Goal: Task Accomplishment & Management: Use online tool/utility

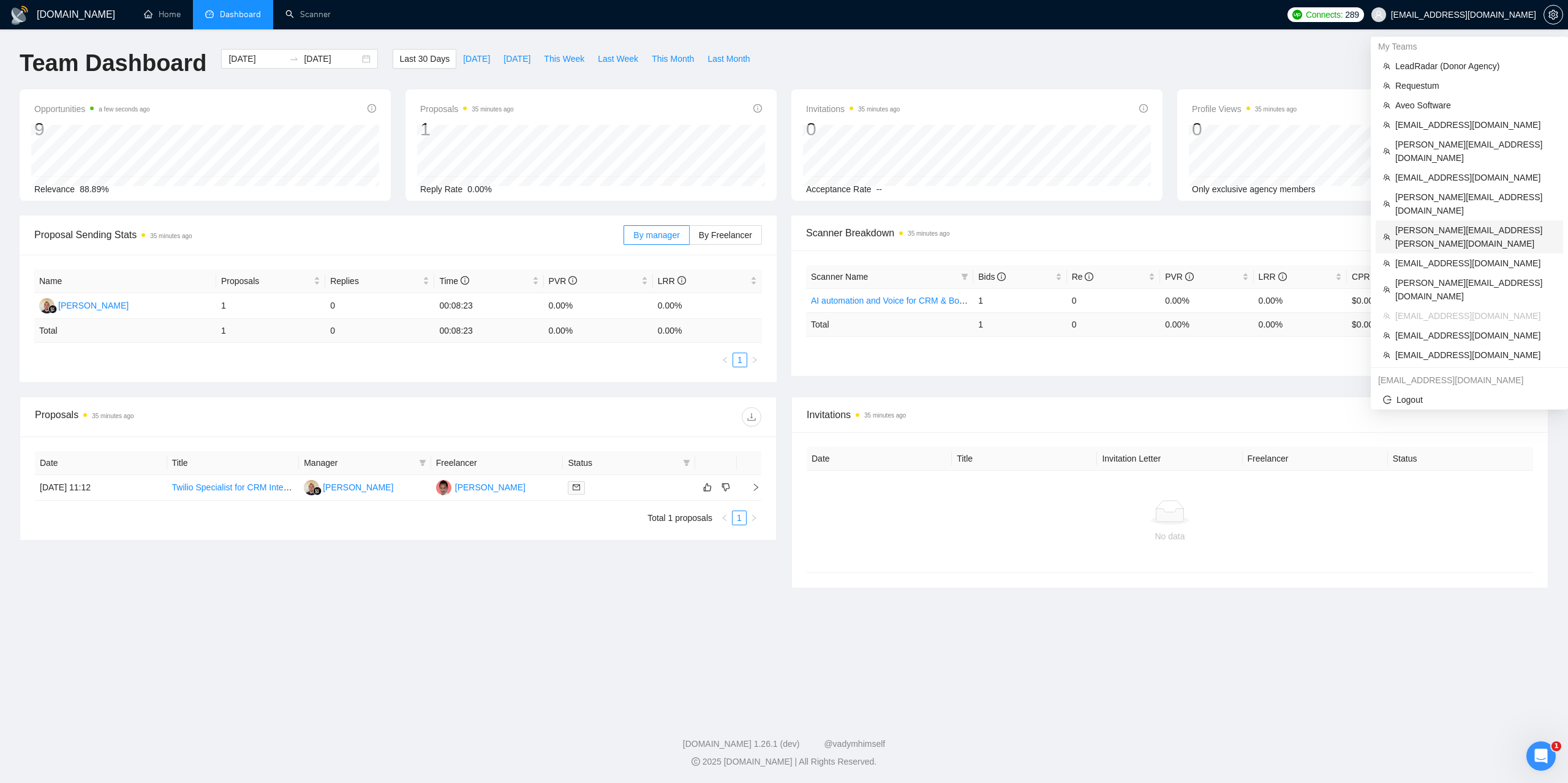
click at [1438, 223] on span "[PERSON_NAME][EMAIL_ADDRESS][PERSON_NAME][DOMAIN_NAME]" at bounding box center [1476, 236] width 161 height 27
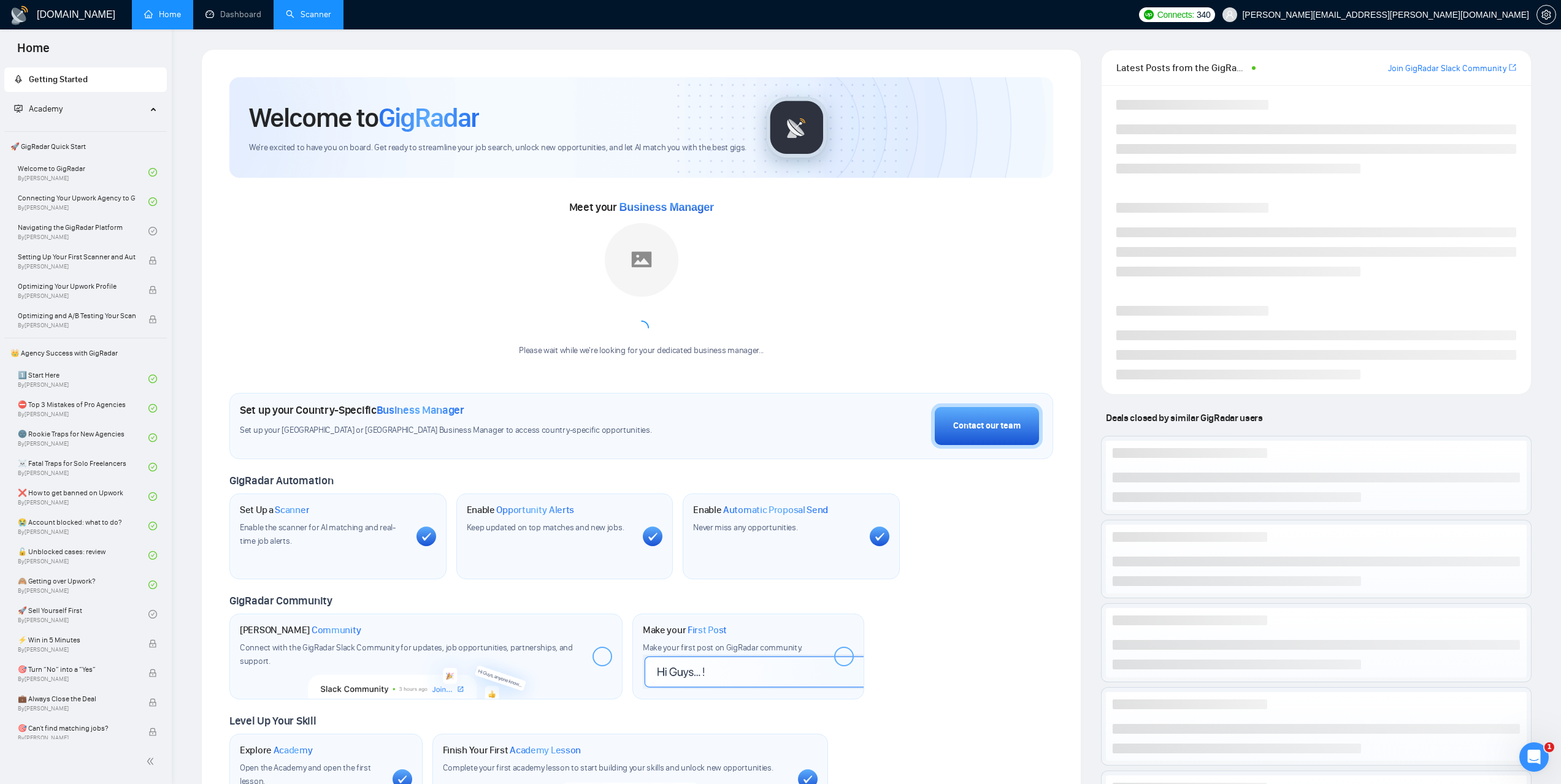
click at [311, 9] on link "Scanner" at bounding box center [309, 14] width 46 height 11
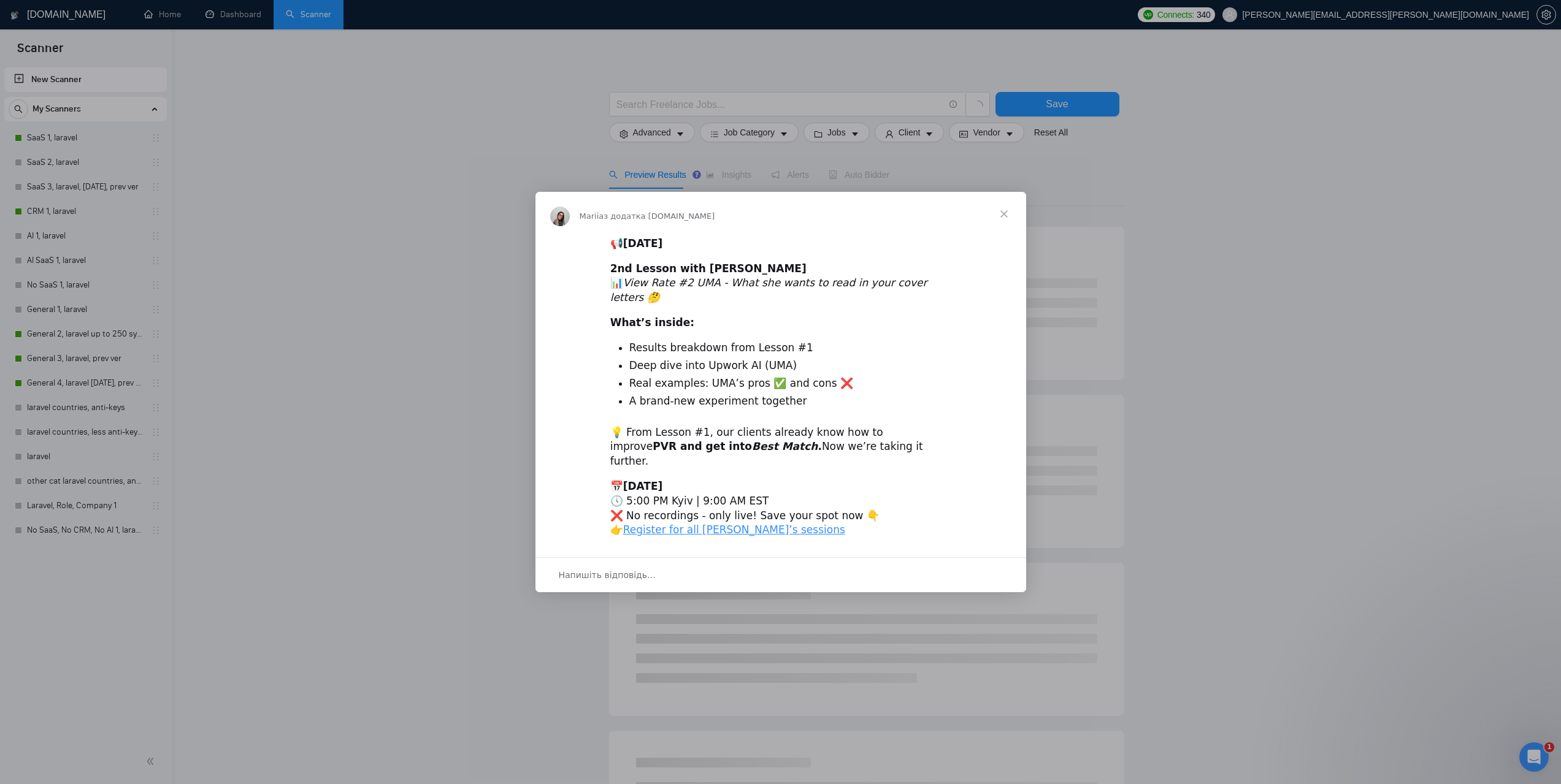
click at [1008, 228] on span "Закрити" at bounding box center [1004, 214] width 44 height 44
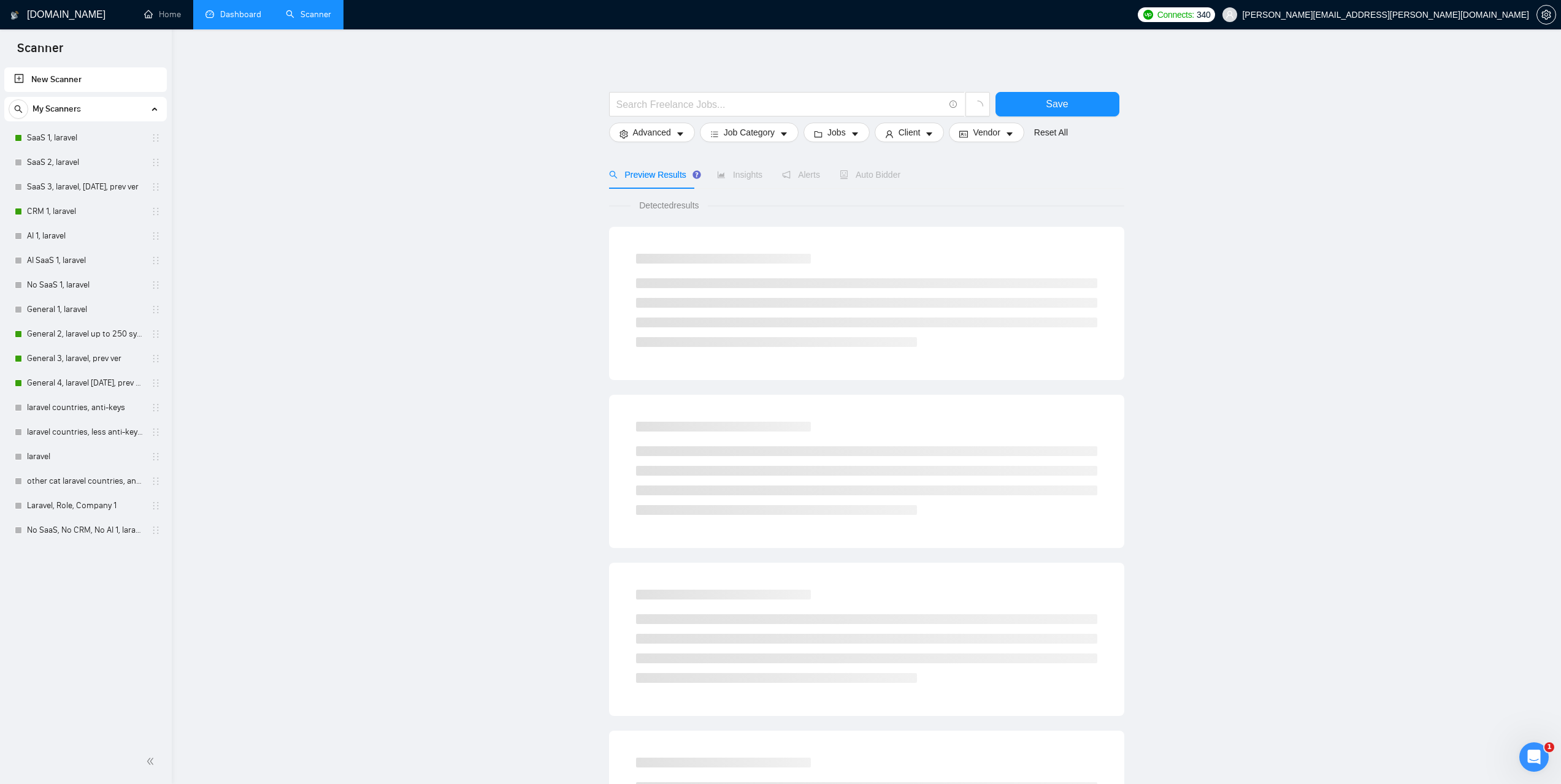
click at [238, 19] on link "Dashboard" at bounding box center [232, 14] width 55 height 11
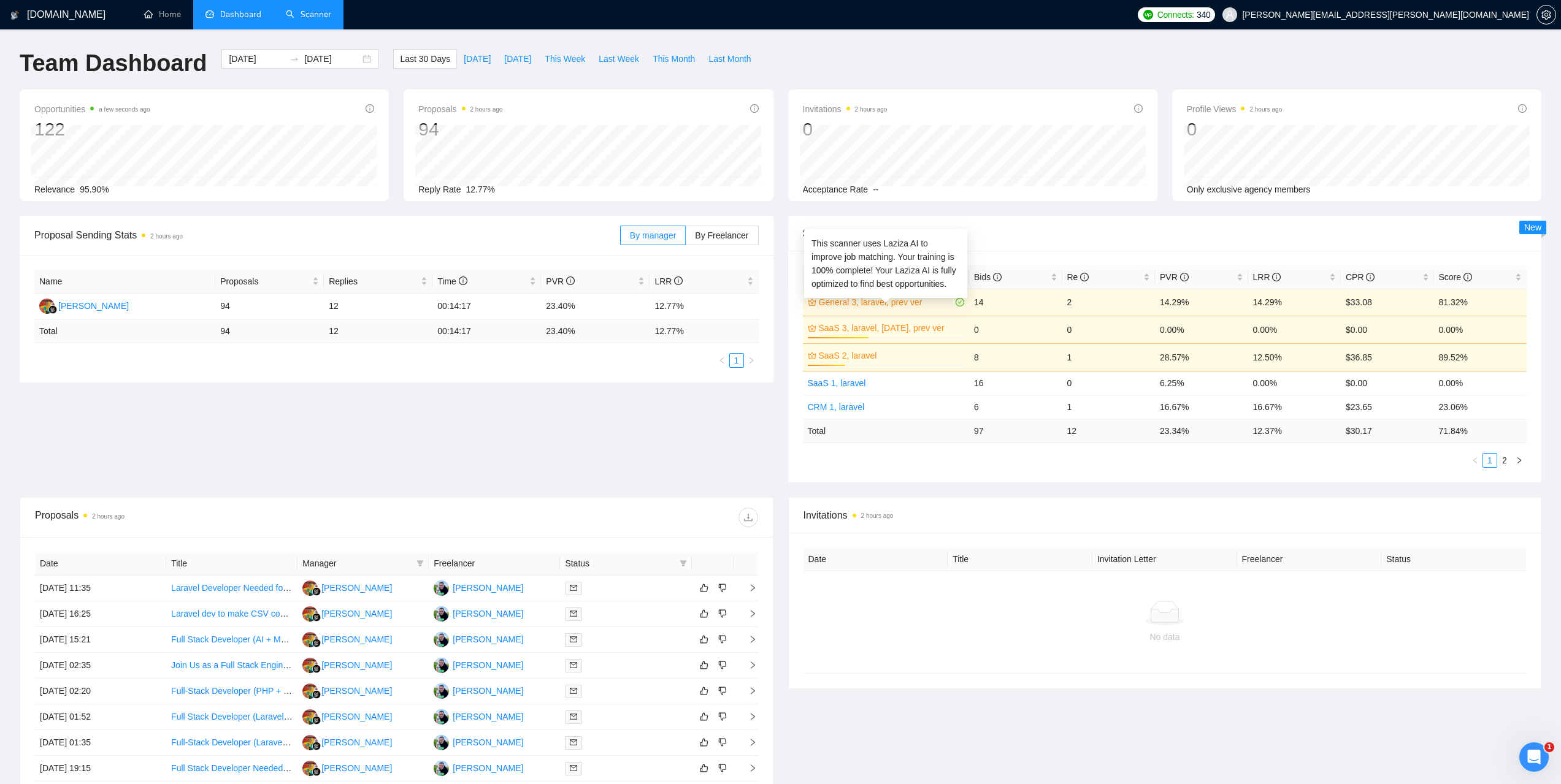
click at [846, 298] on link "General 3, laravel, prev ver" at bounding box center [885, 302] width 135 height 13
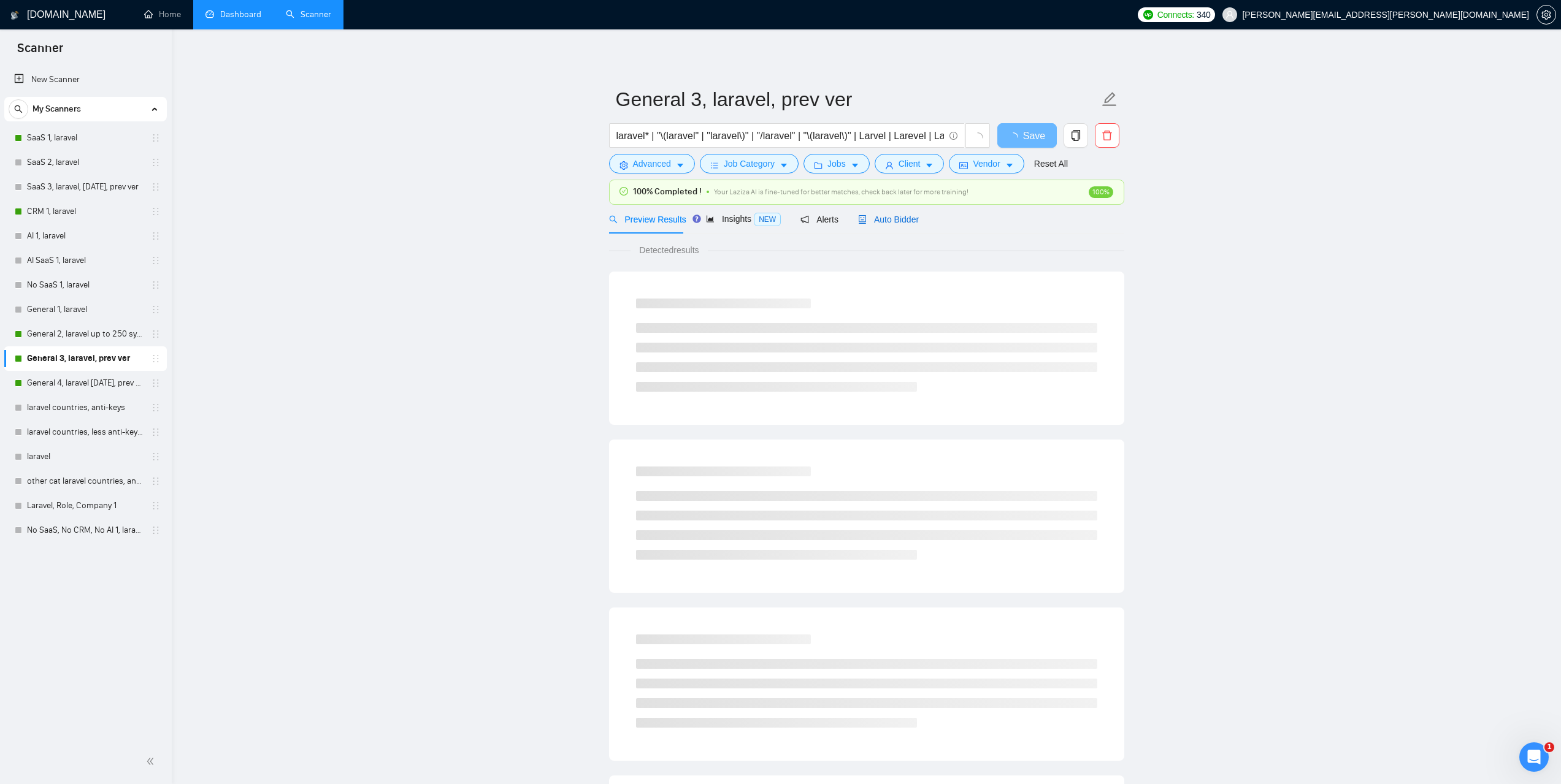
click at [912, 221] on span "Auto Bidder" at bounding box center [888, 219] width 61 height 10
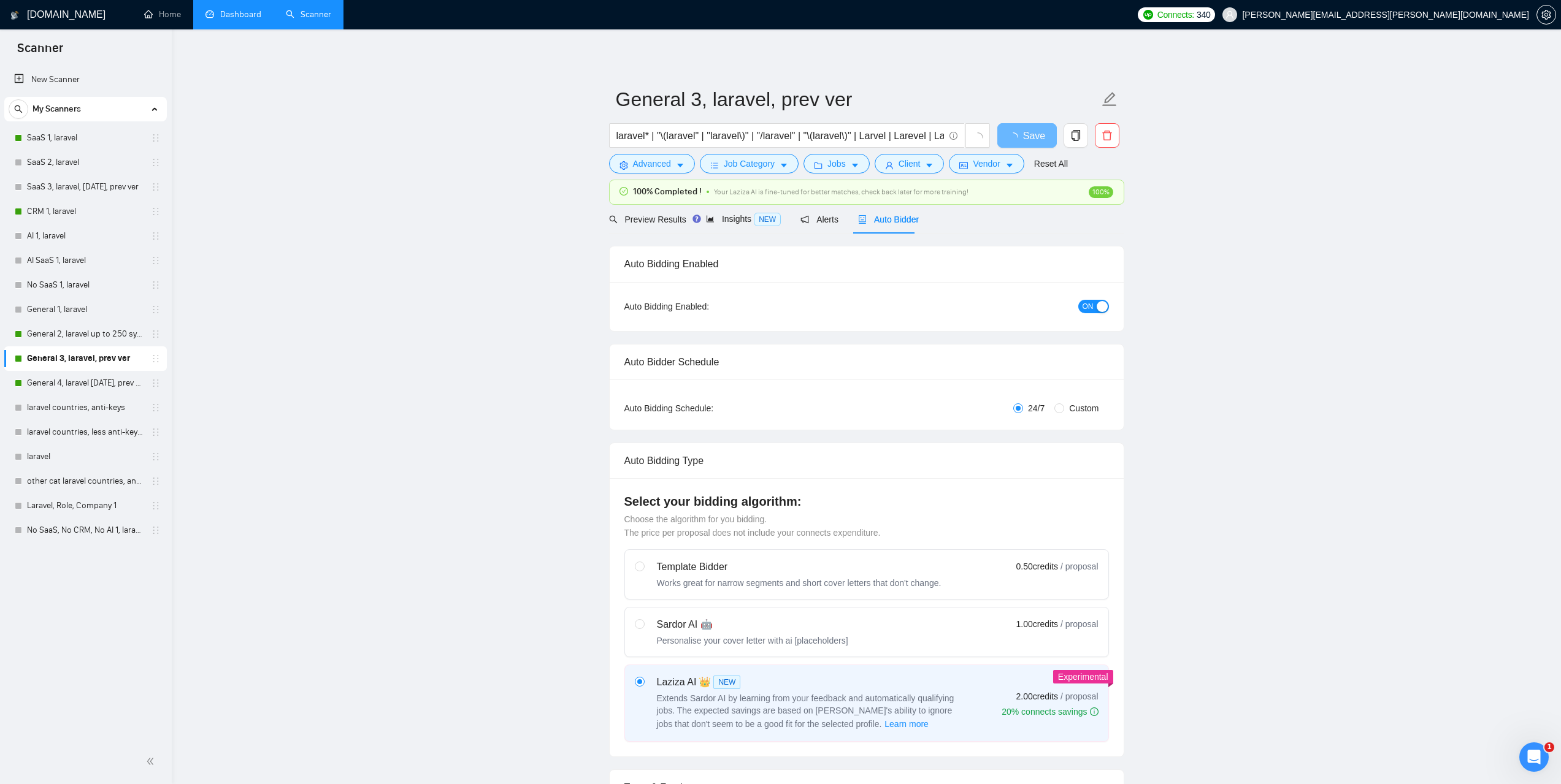
radio input "false"
radio input "true"
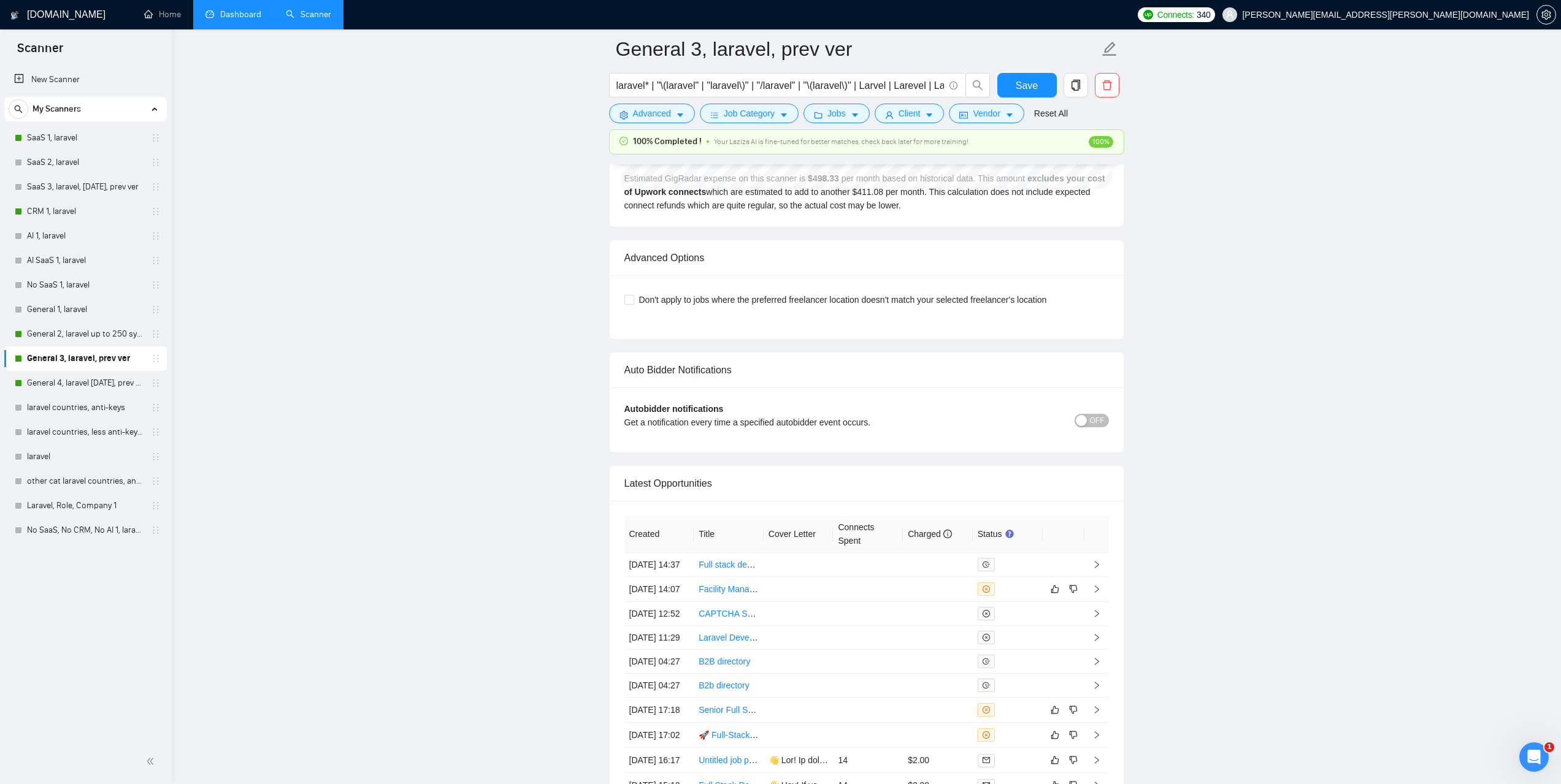
scroll to position [2943, 0]
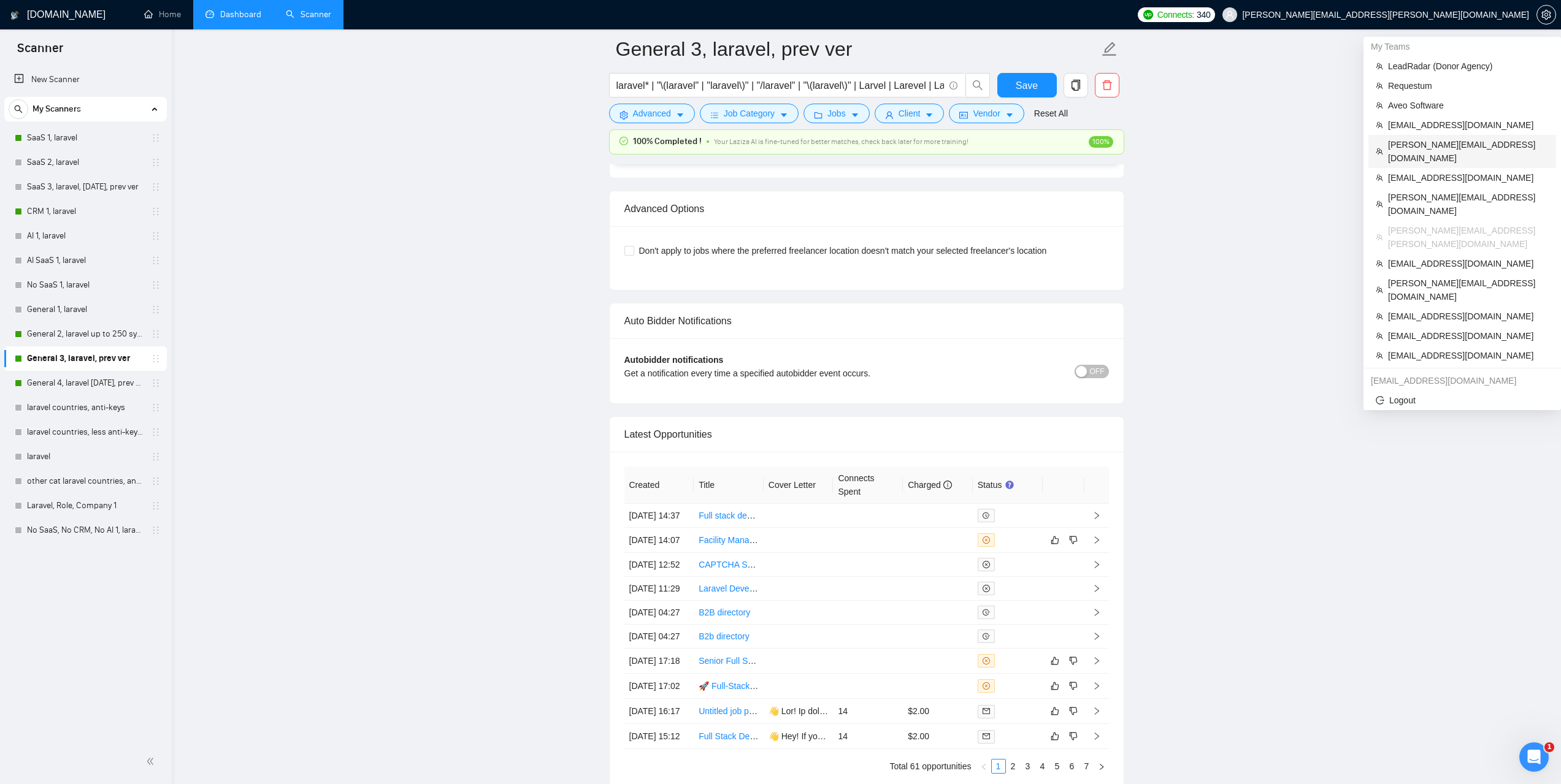
click at [1427, 144] on span "[PERSON_NAME][EMAIL_ADDRESS][DOMAIN_NAME]" at bounding box center [1468, 151] width 161 height 27
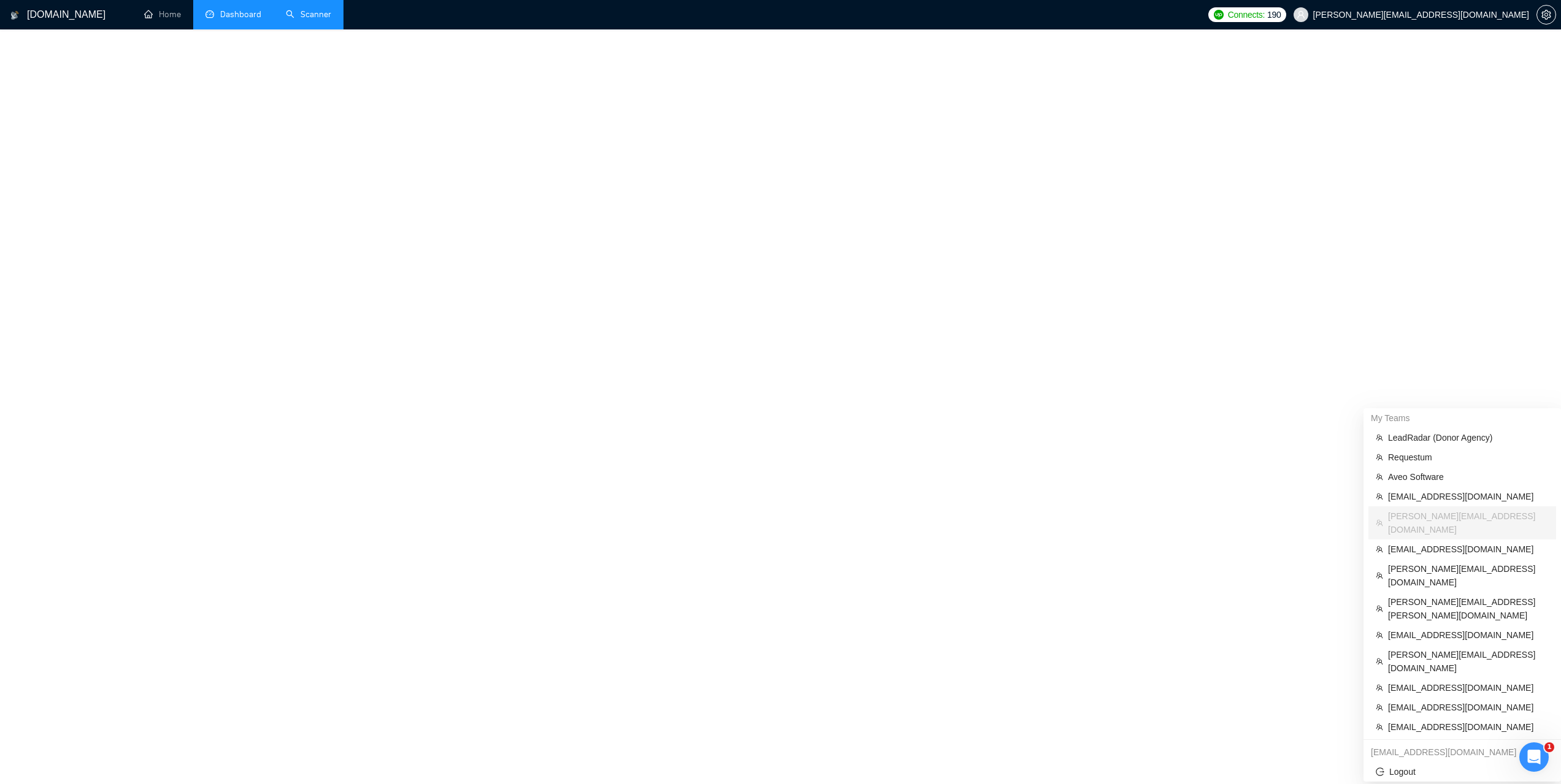
scroll to position [163, 0]
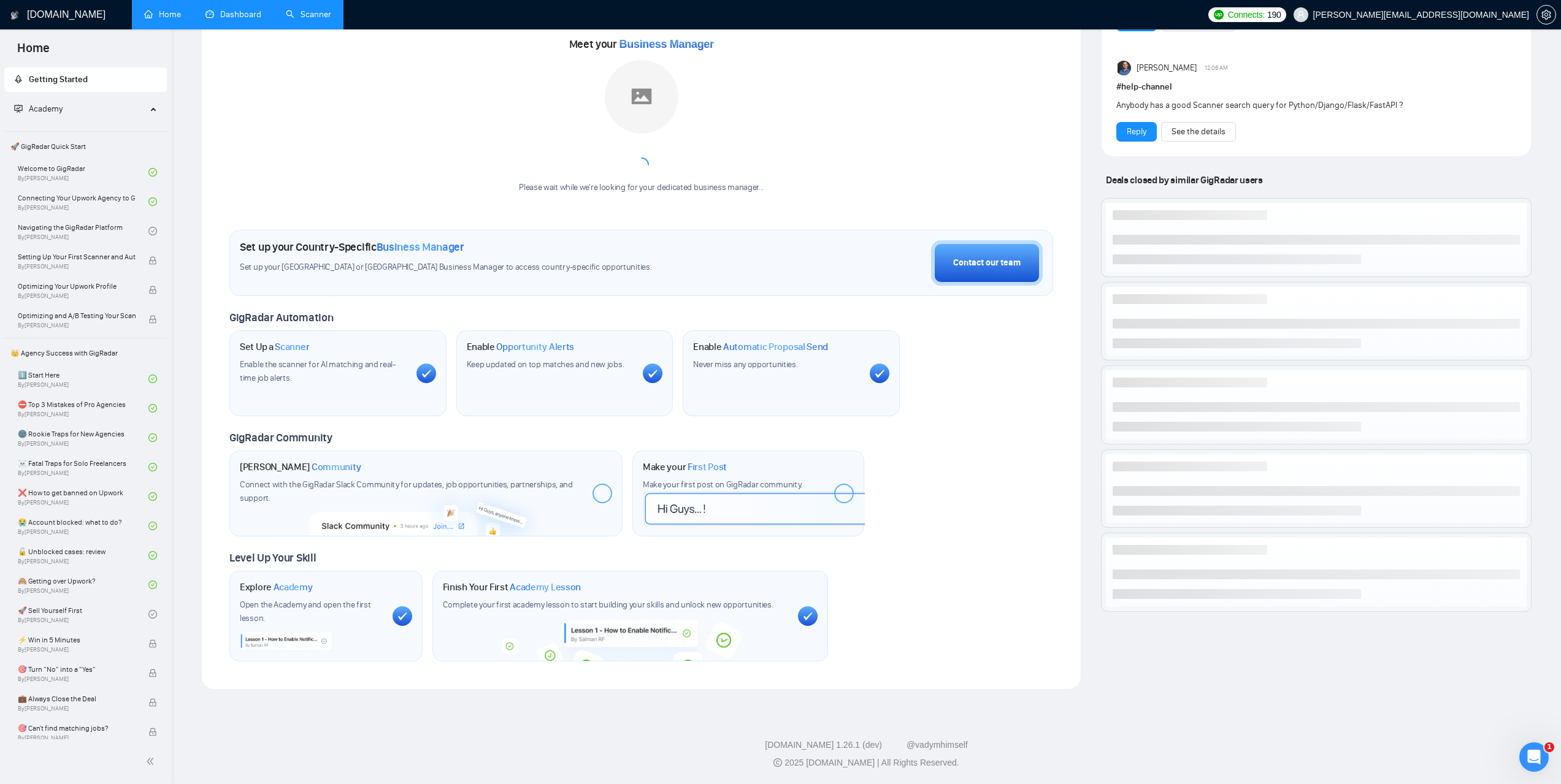
click at [326, 16] on link "Scanner" at bounding box center [309, 14] width 46 height 11
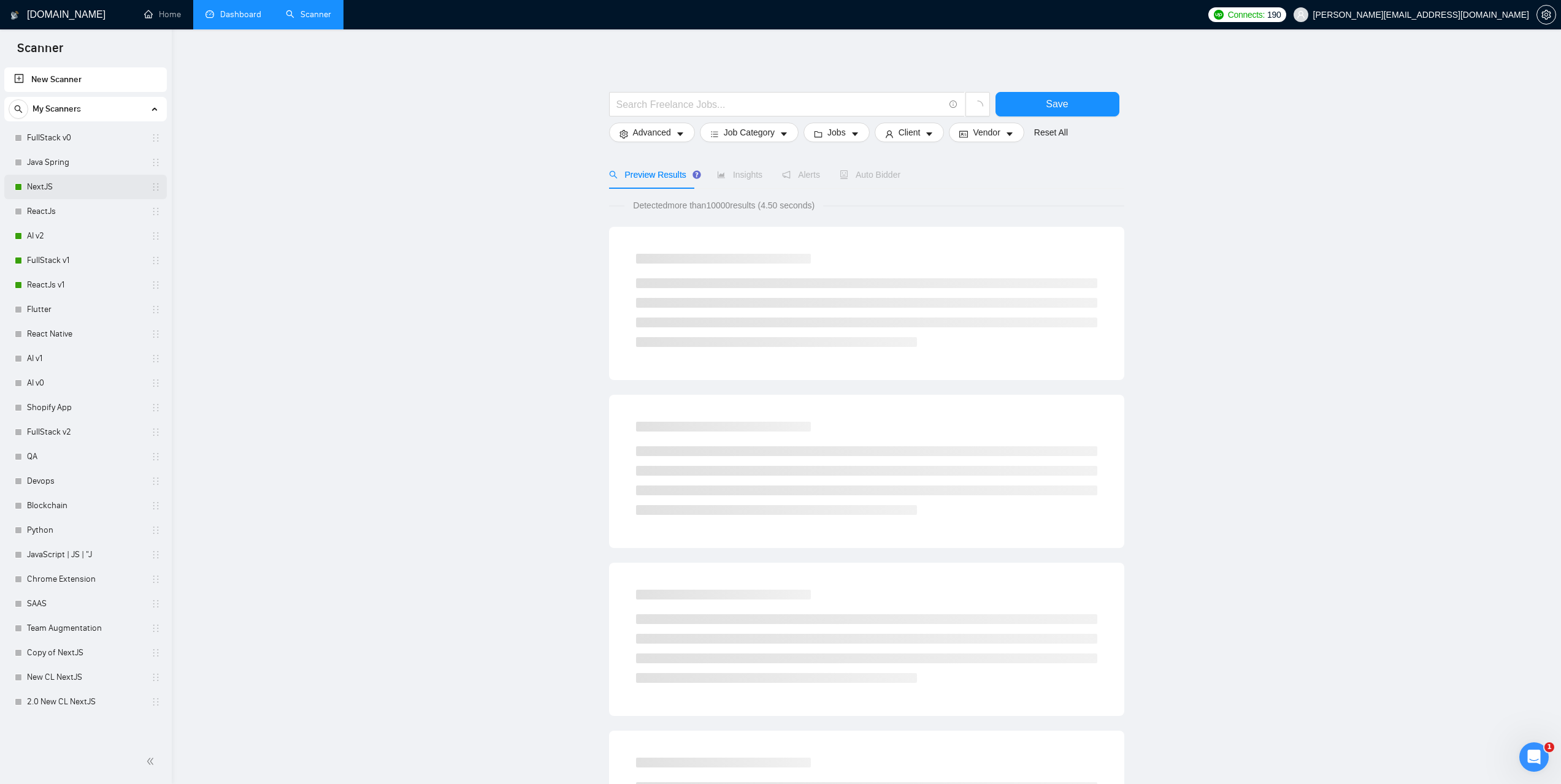
click at [94, 187] on link "NextJS" at bounding box center [85, 187] width 116 height 25
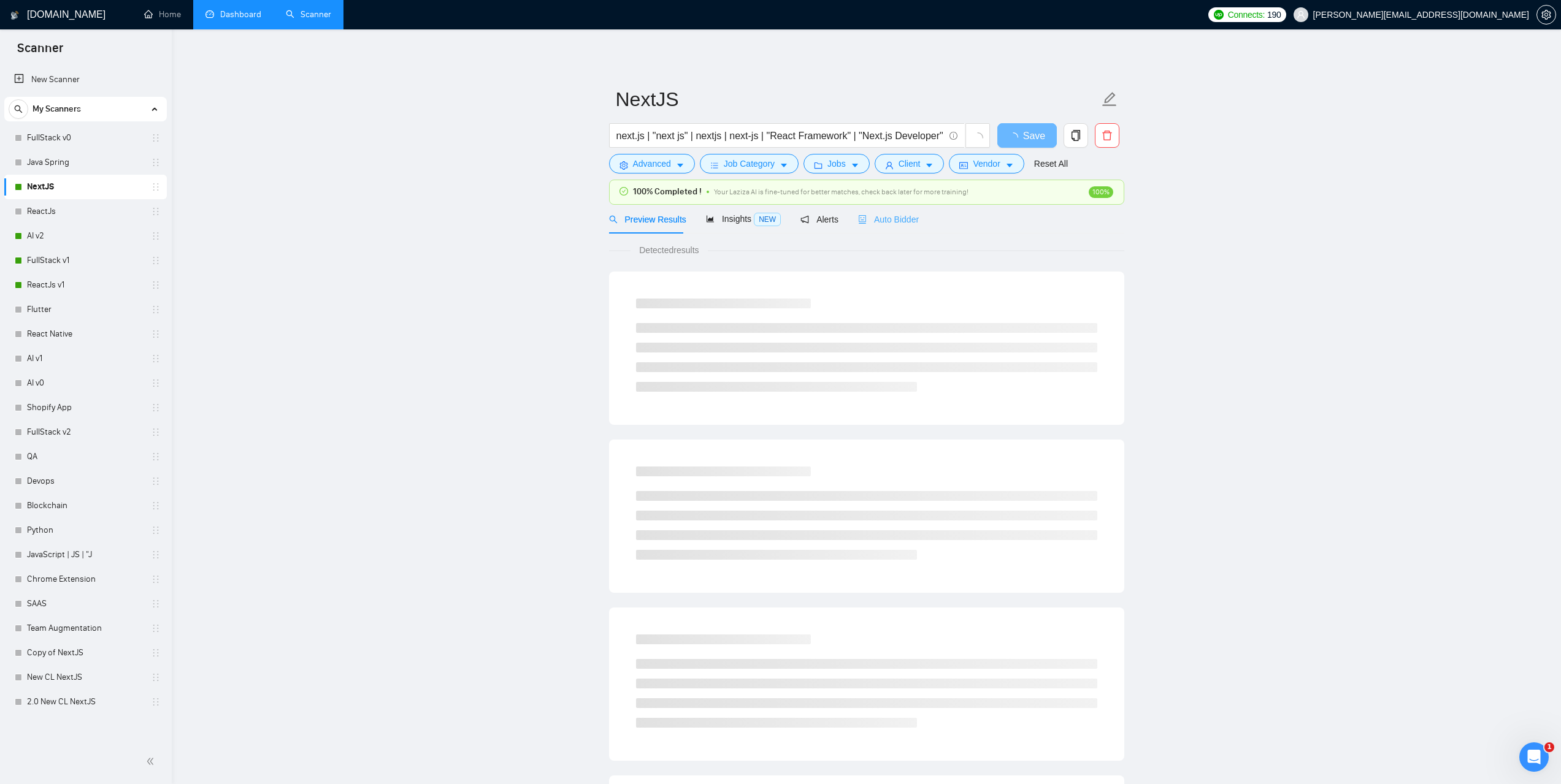
click at [893, 229] on div "Auto Bidder" at bounding box center [888, 219] width 61 height 29
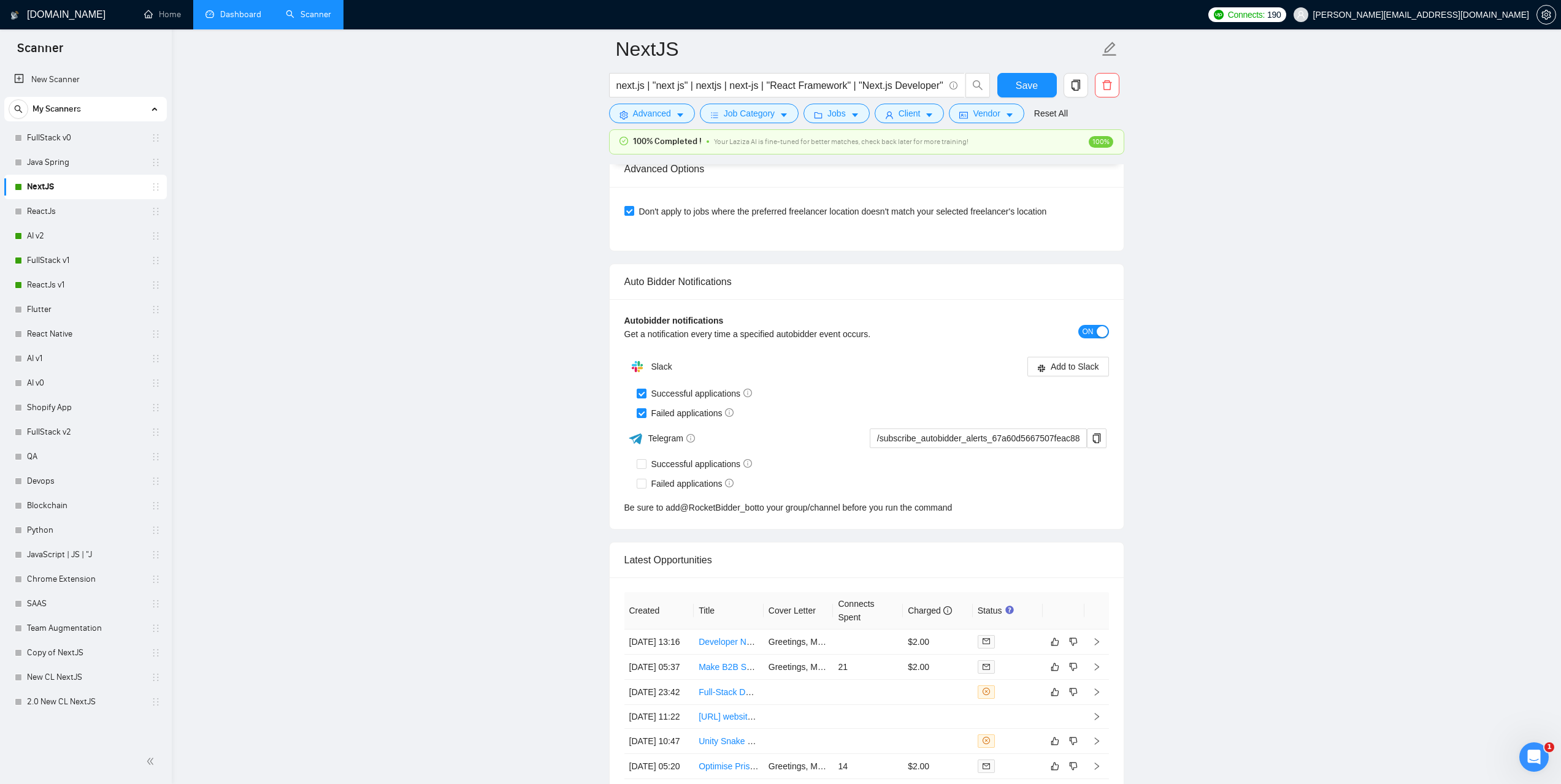
scroll to position [2821, 0]
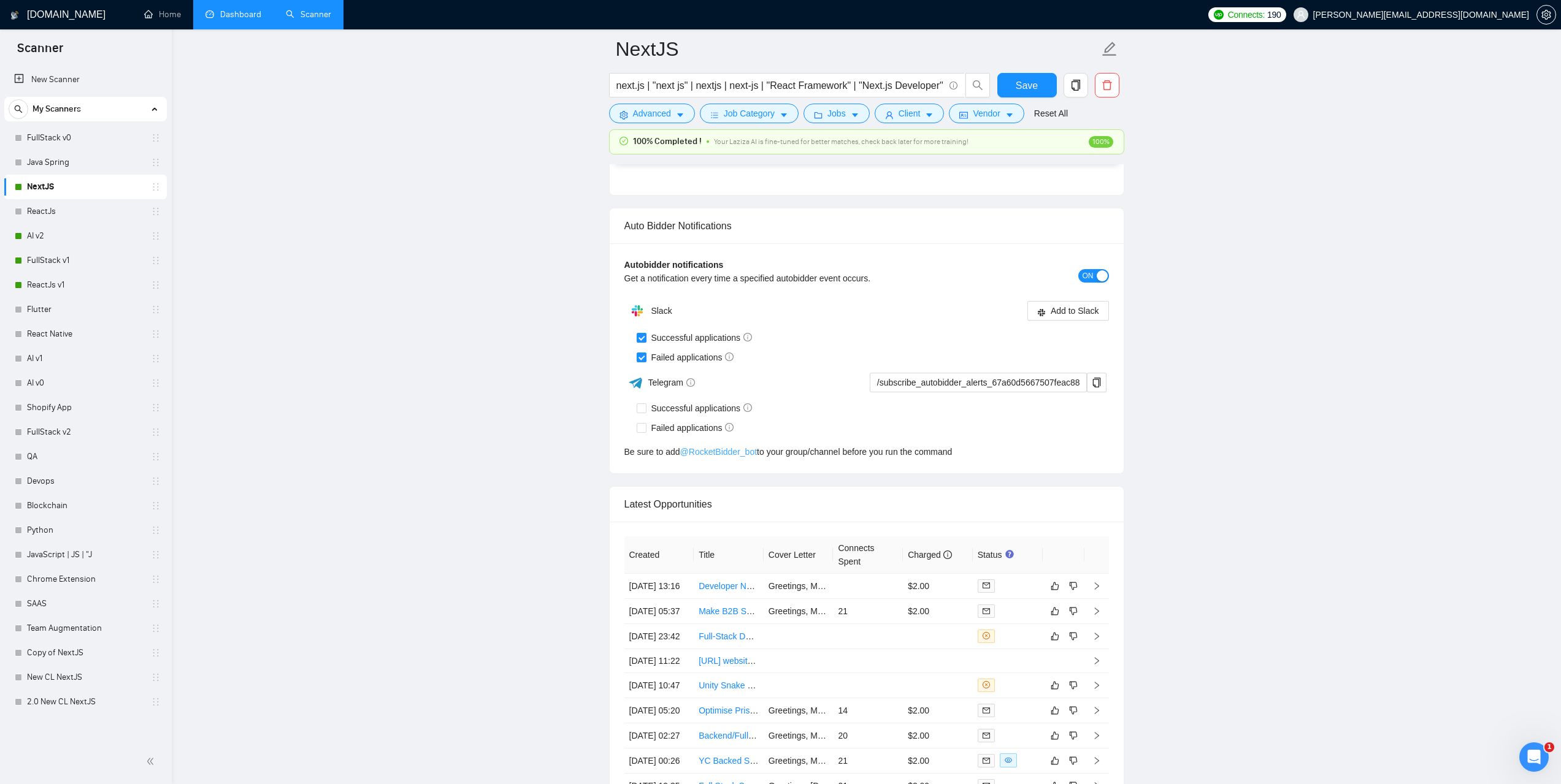
click at [709, 451] on link "@ RocketBidder_bot" at bounding box center [719, 451] width 77 height 13
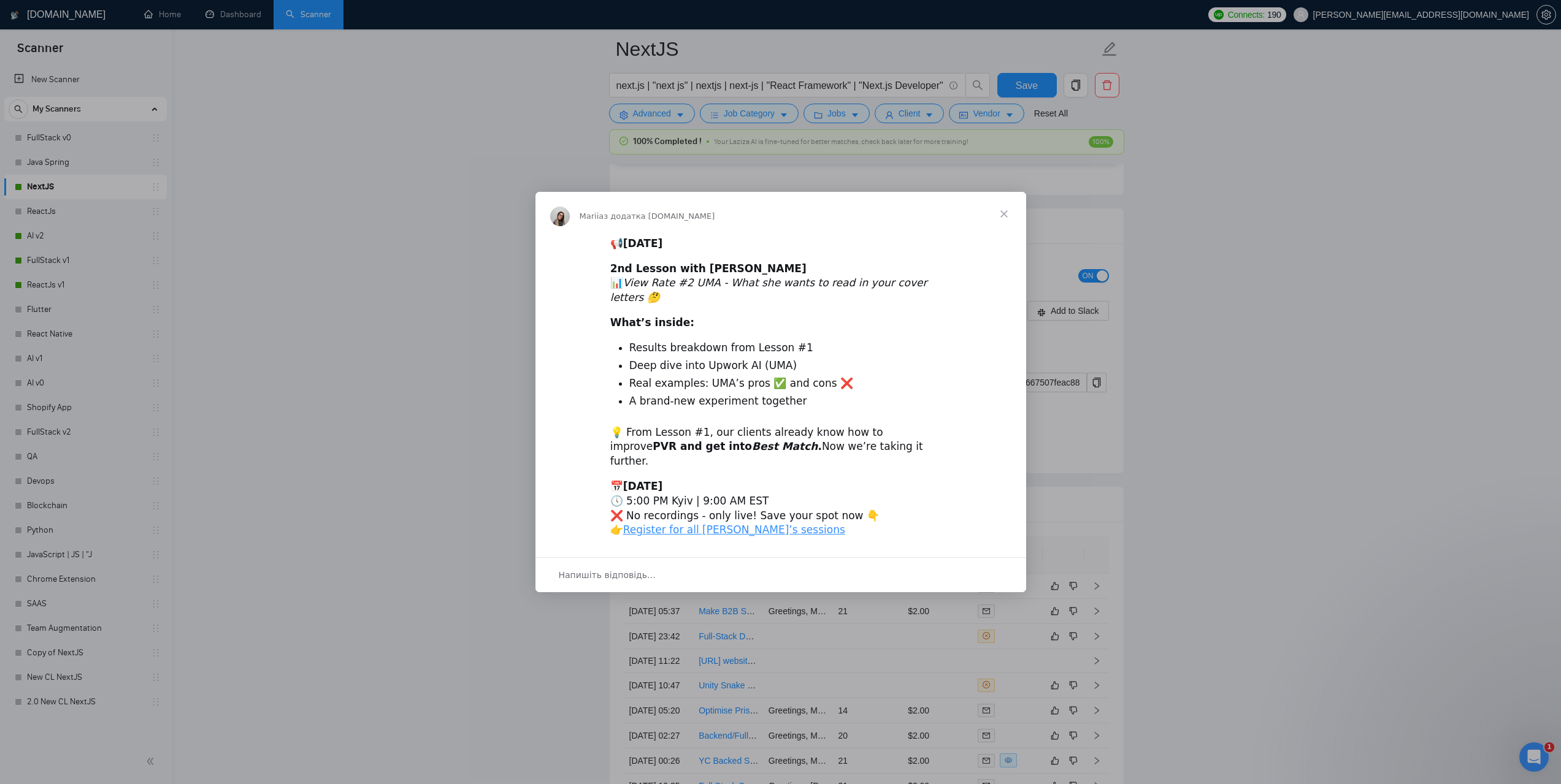
click at [1000, 234] on span "Закрити" at bounding box center [1004, 214] width 44 height 44
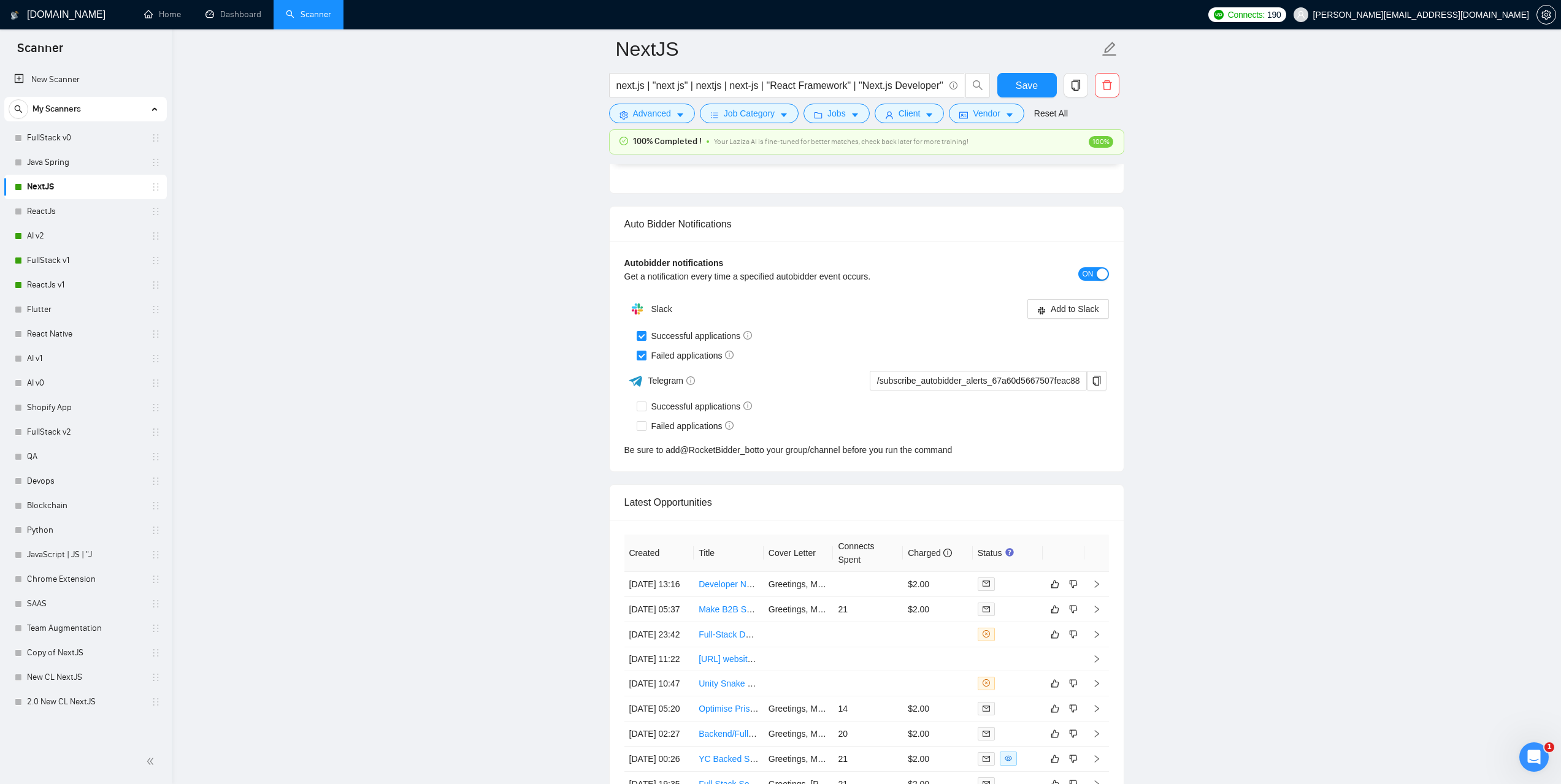
scroll to position [2821, 0]
click at [1096, 382] on icon "copy" at bounding box center [1096, 382] width 10 height 10
drag, startPoint x: 748, startPoint y: 217, endPoint x: 620, endPoint y: 216, distance: 128.0
click at [620, 216] on div "Auto Bidder Notifications" at bounding box center [867, 226] width 514 height 35
copy div "Auto Bidder Notifications"
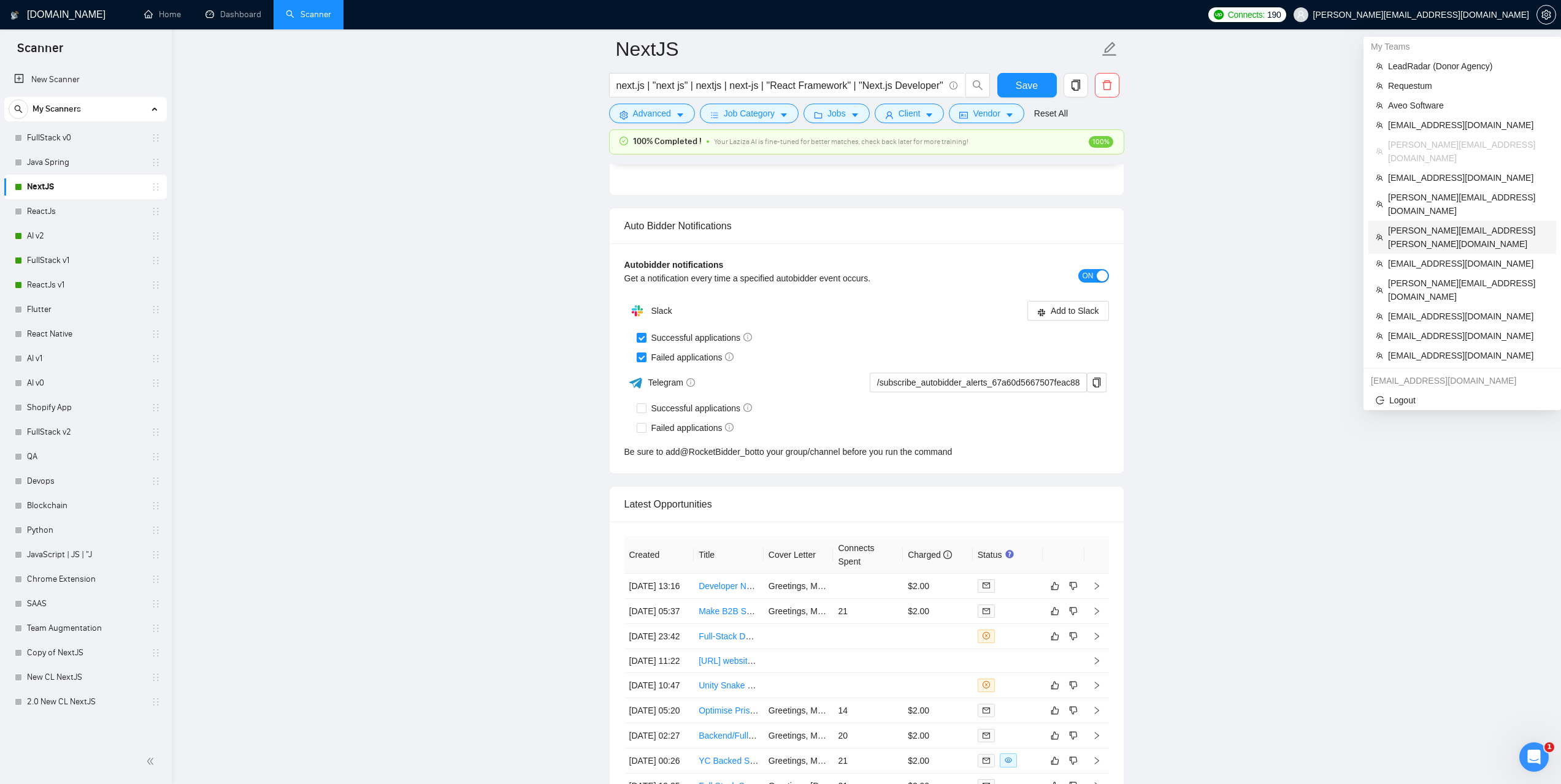
click at [1417, 223] on span "[PERSON_NAME][EMAIL_ADDRESS][PERSON_NAME][DOMAIN_NAME]" at bounding box center [1468, 237] width 161 height 27
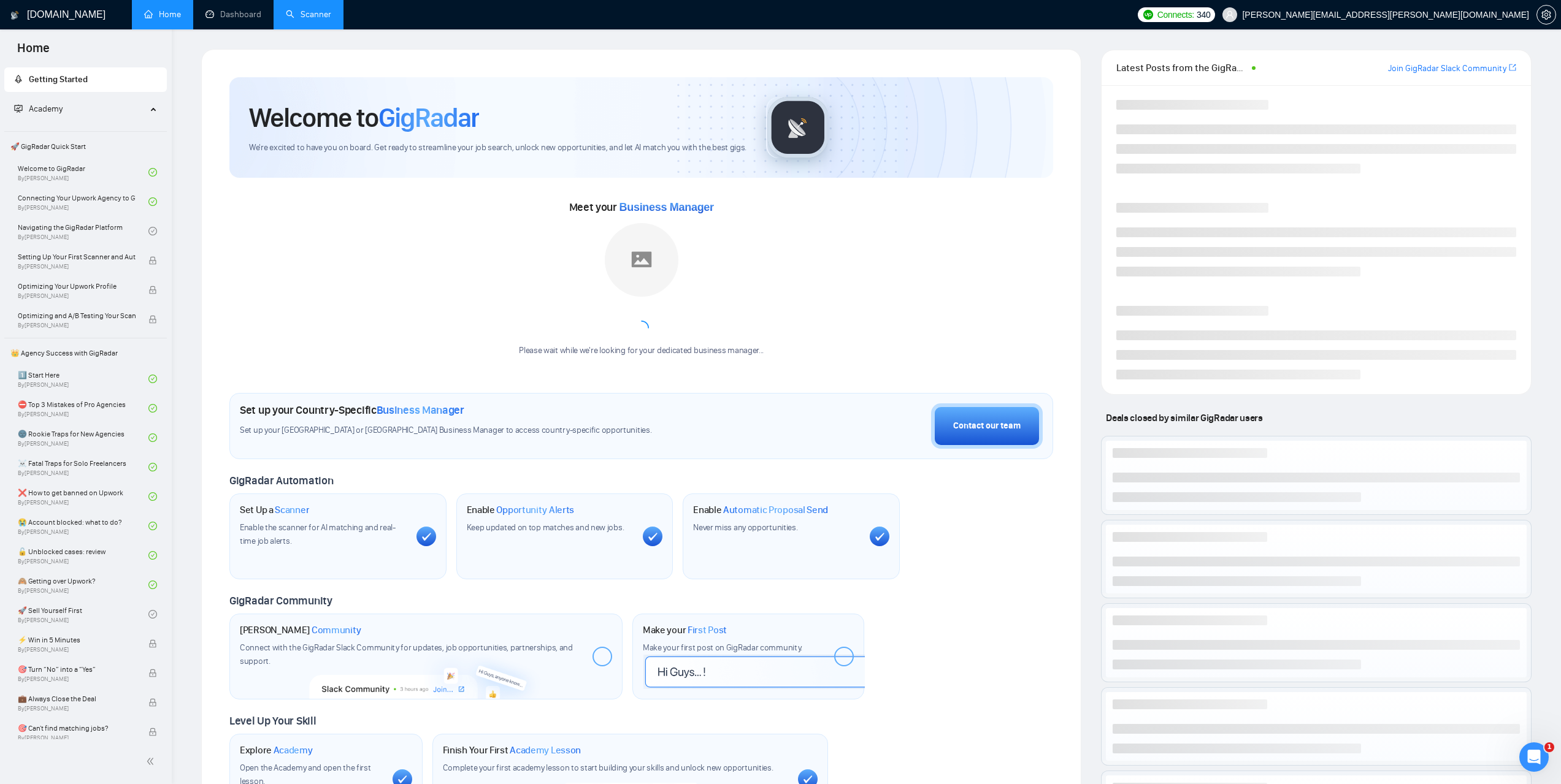
click at [313, 18] on link "Scanner" at bounding box center [309, 14] width 46 height 11
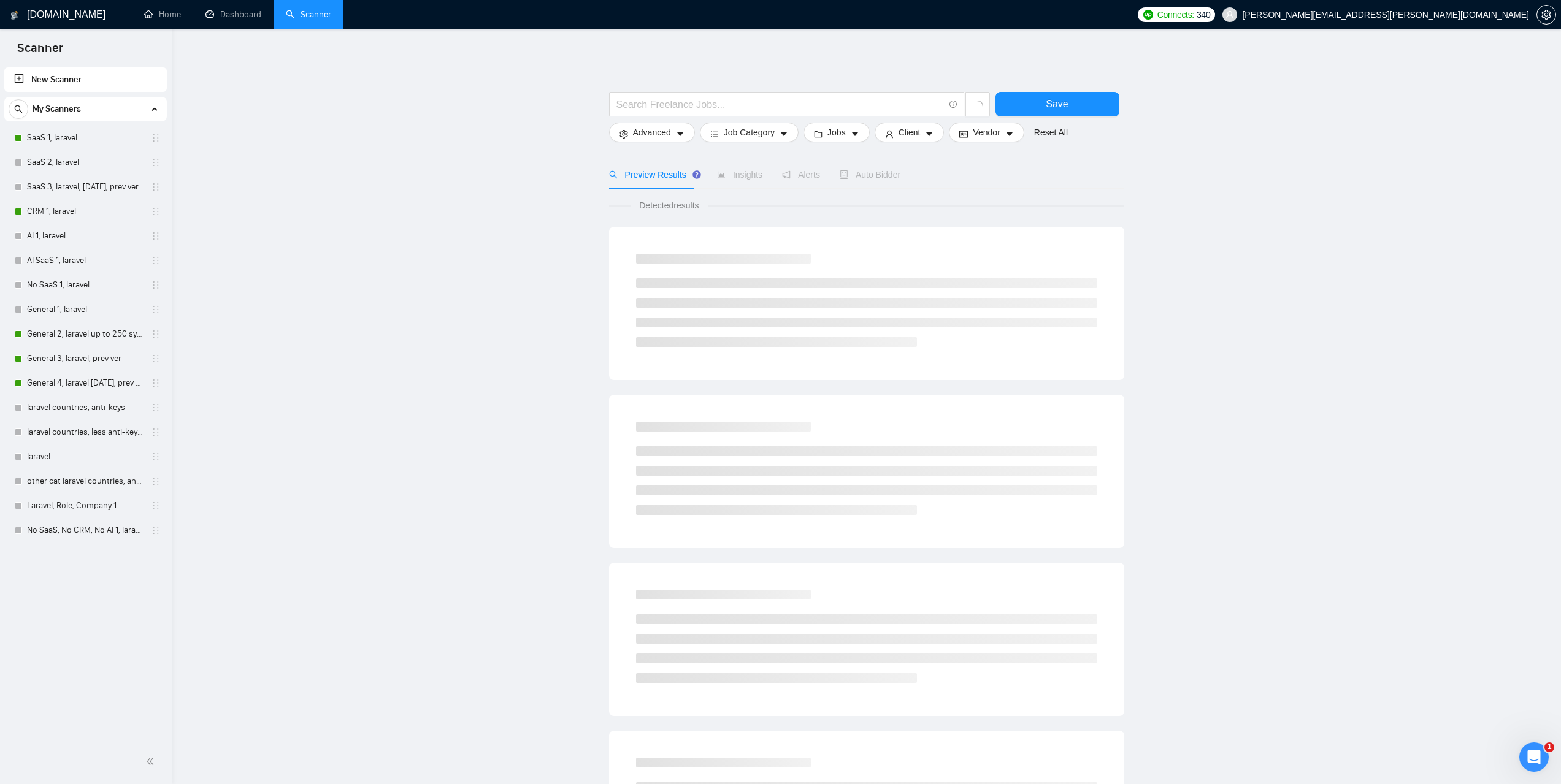
click at [197, 32] on div "[DOMAIN_NAME] Home Dashboard Scanner Connects: 340 [EMAIL_ADDRESS][PERSON_NAME]…" at bounding box center [866, 573] width 1389 height 1147
click at [229, 18] on link "Dashboard" at bounding box center [232, 14] width 55 height 11
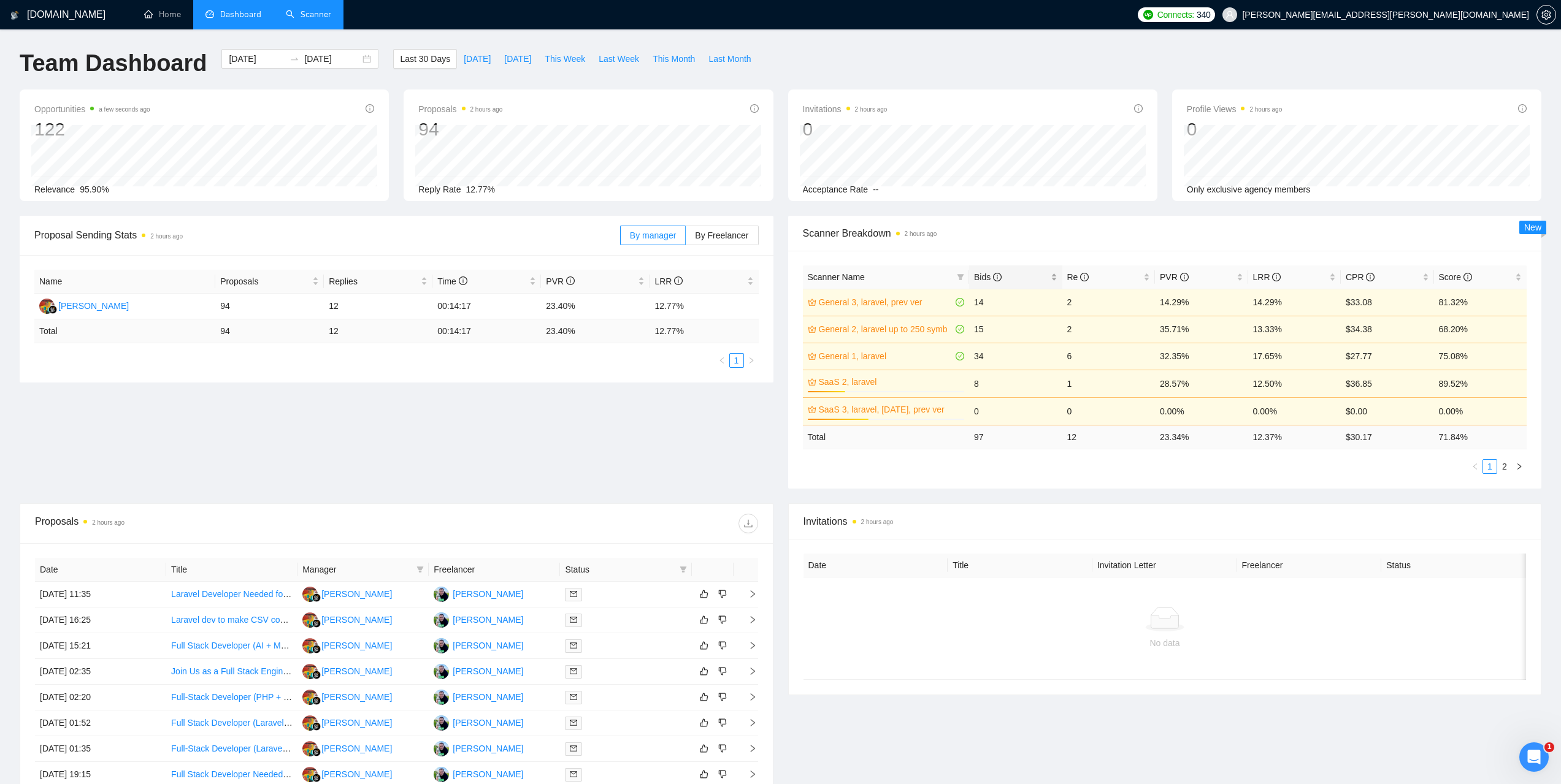
click at [974, 275] on div "Bids" at bounding box center [1015, 276] width 84 height 13
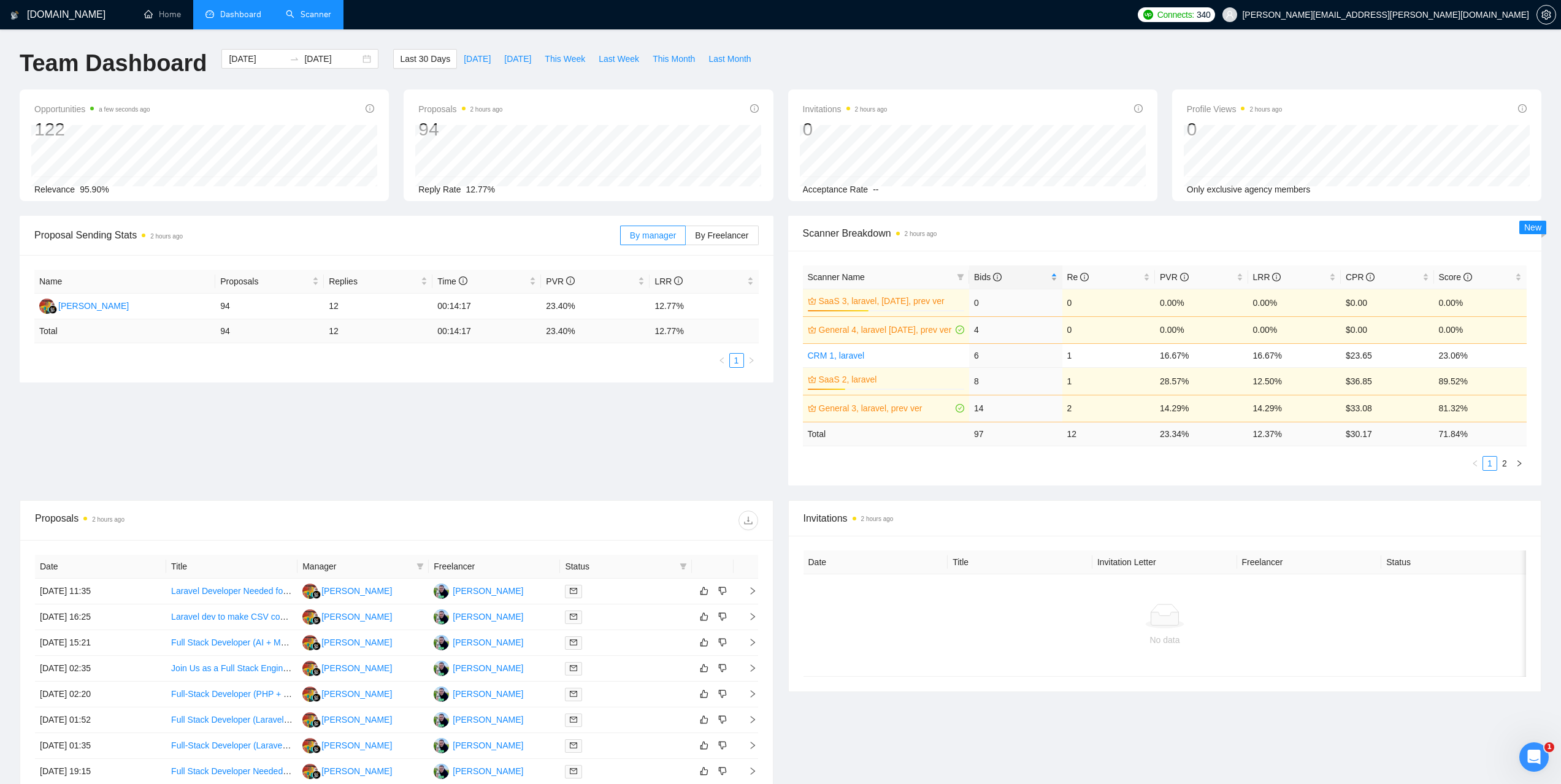
click at [983, 275] on span "Bids" at bounding box center [987, 276] width 27 height 10
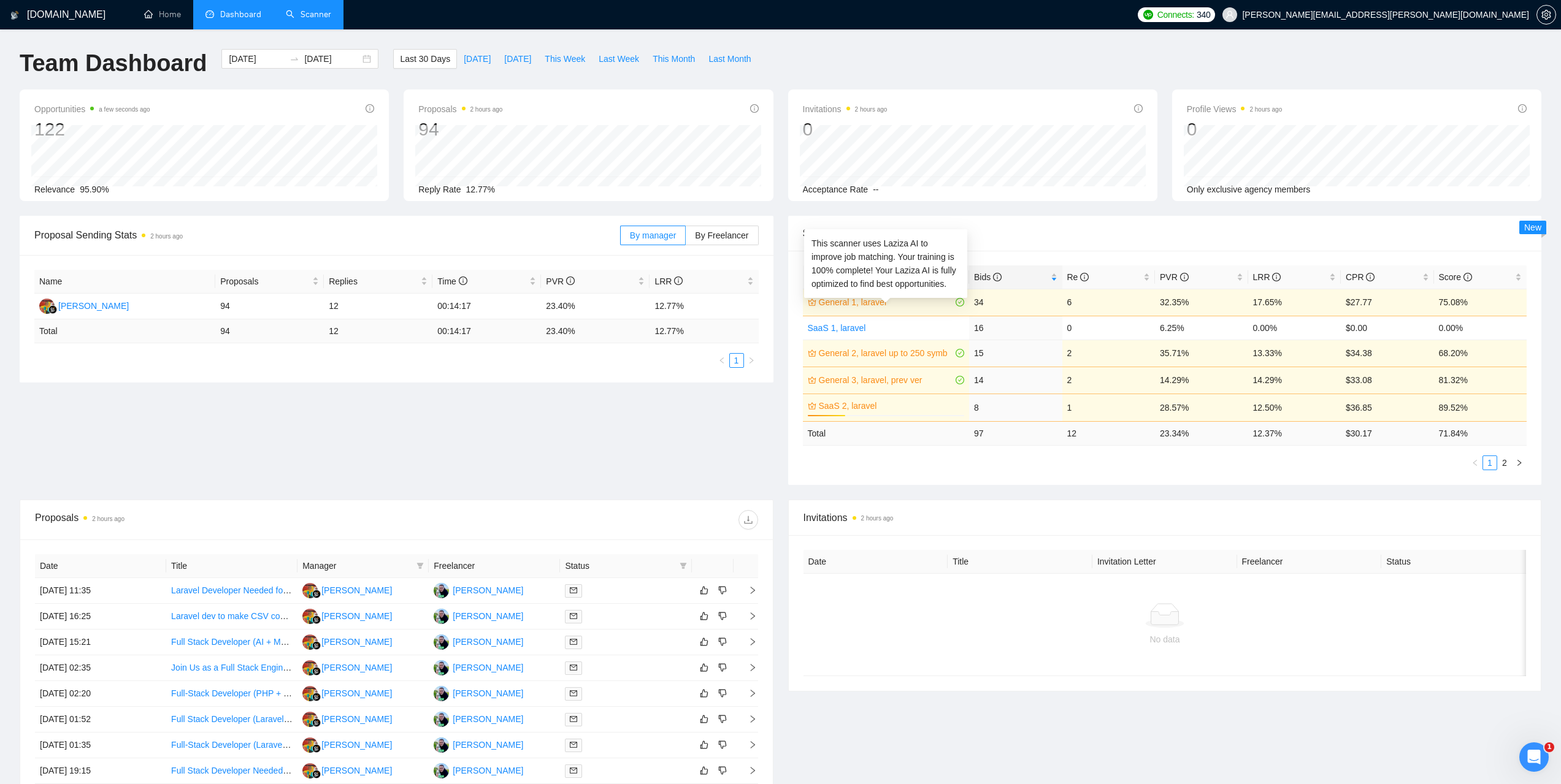
click at [864, 299] on link "General 1, laravel" at bounding box center [885, 302] width 135 height 13
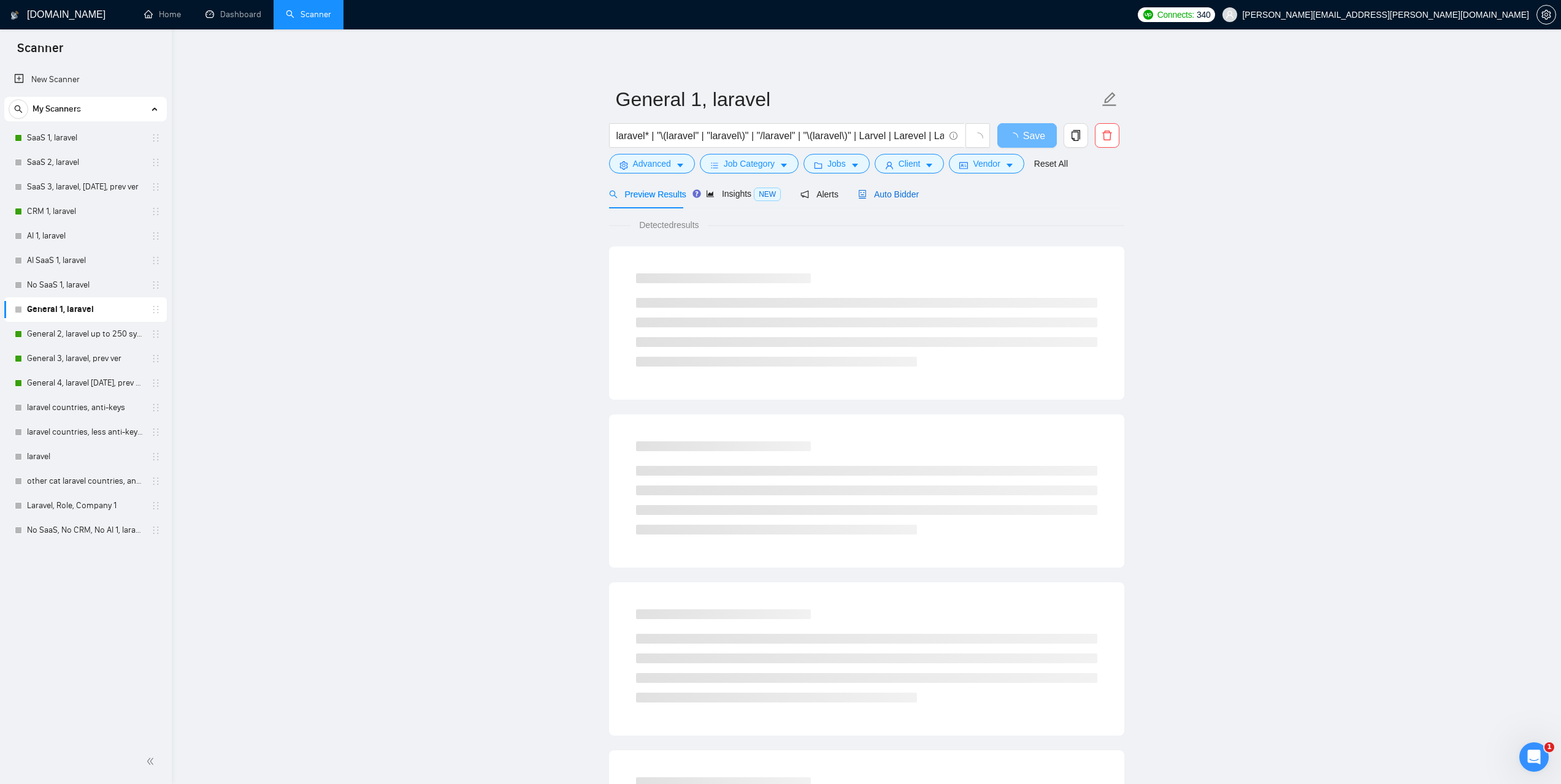
click at [895, 197] on span "Auto Bidder" at bounding box center [888, 194] width 61 height 10
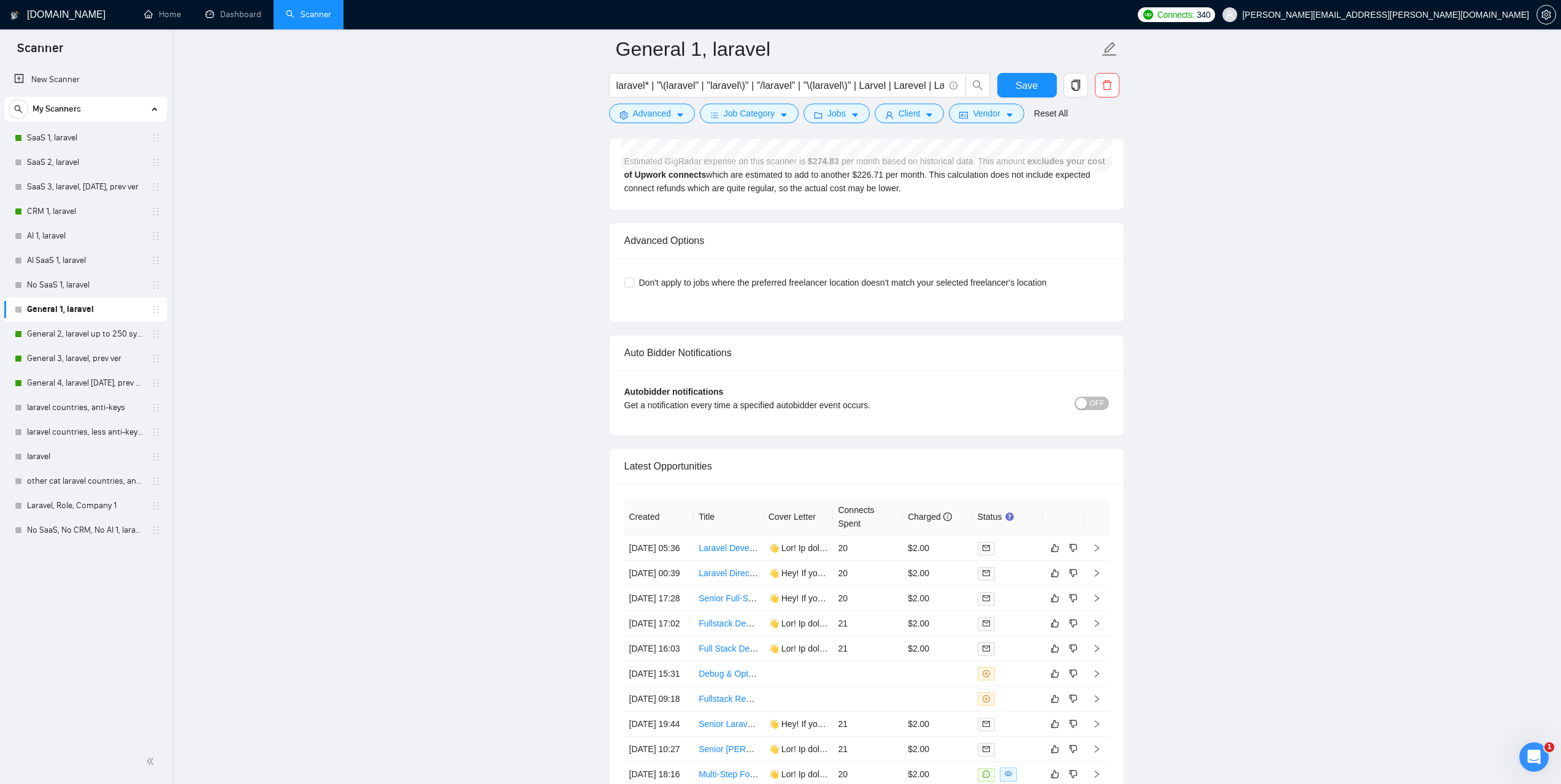
scroll to position [2759, 0]
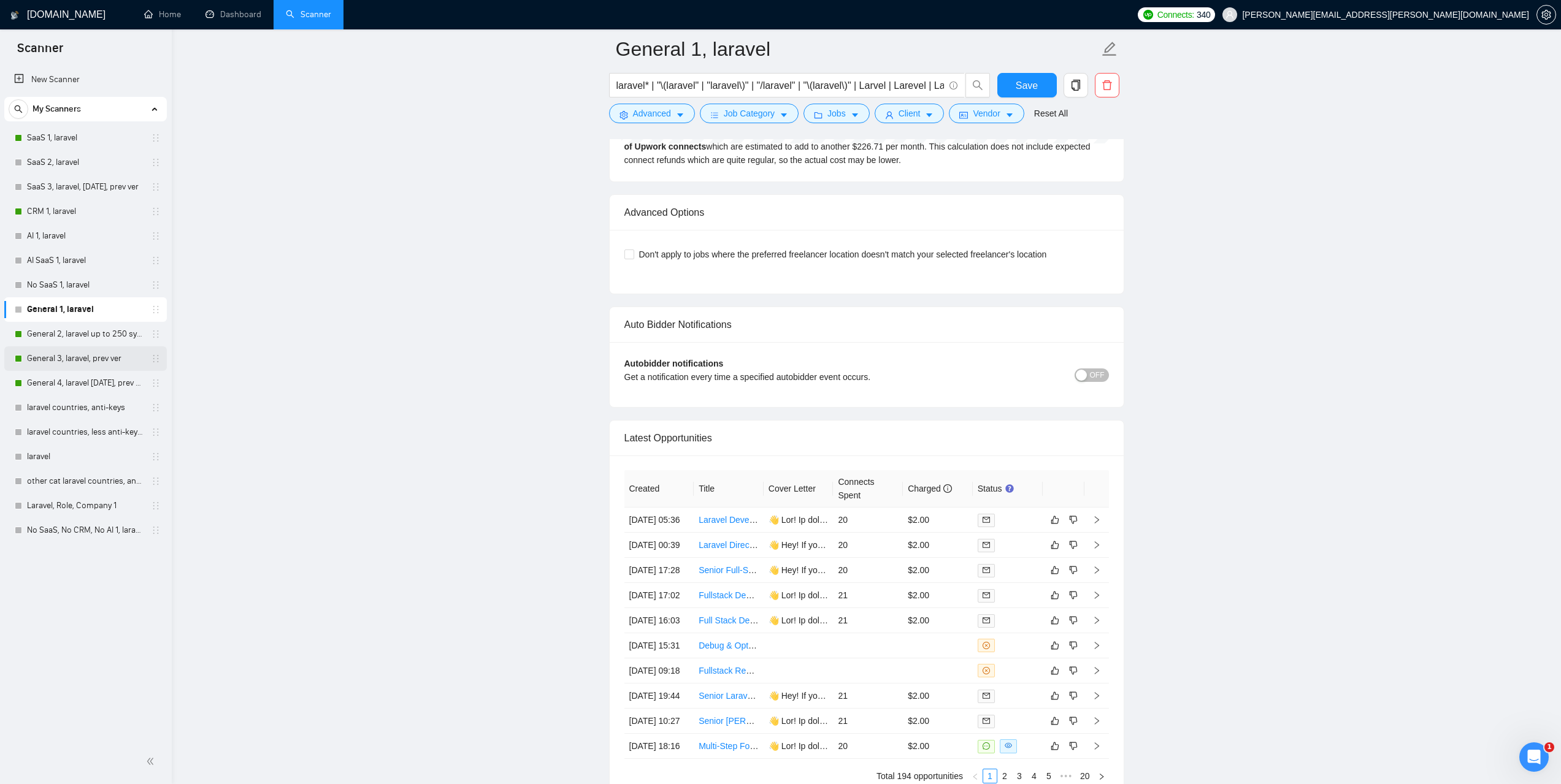
click at [70, 334] on link "General 2, laravel up to 250 symb" at bounding box center [85, 334] width 116 height 25
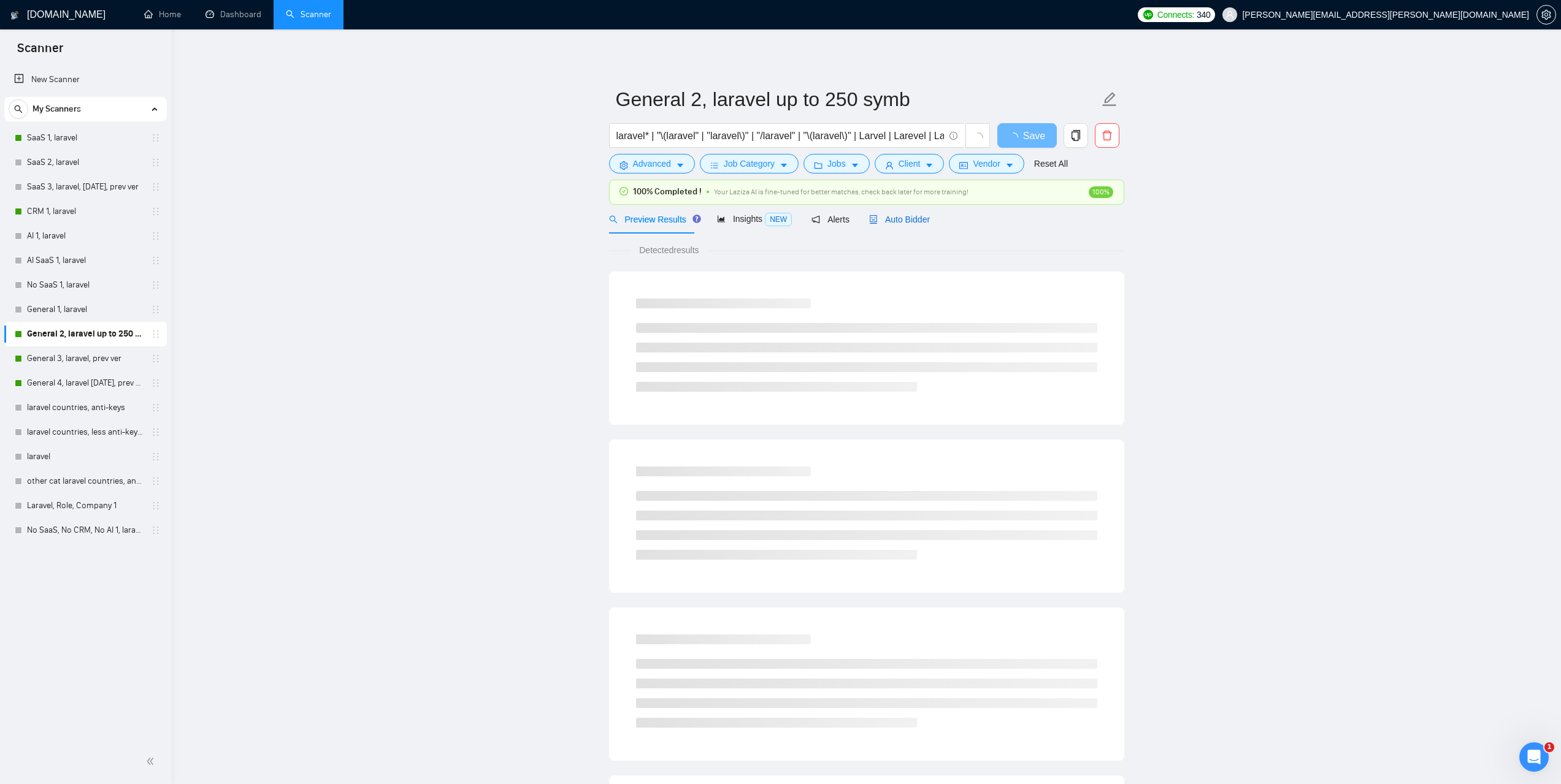
click at [903, 225] on div "Auto Bidder" at bounding box center [899, 219] width 61 height 13
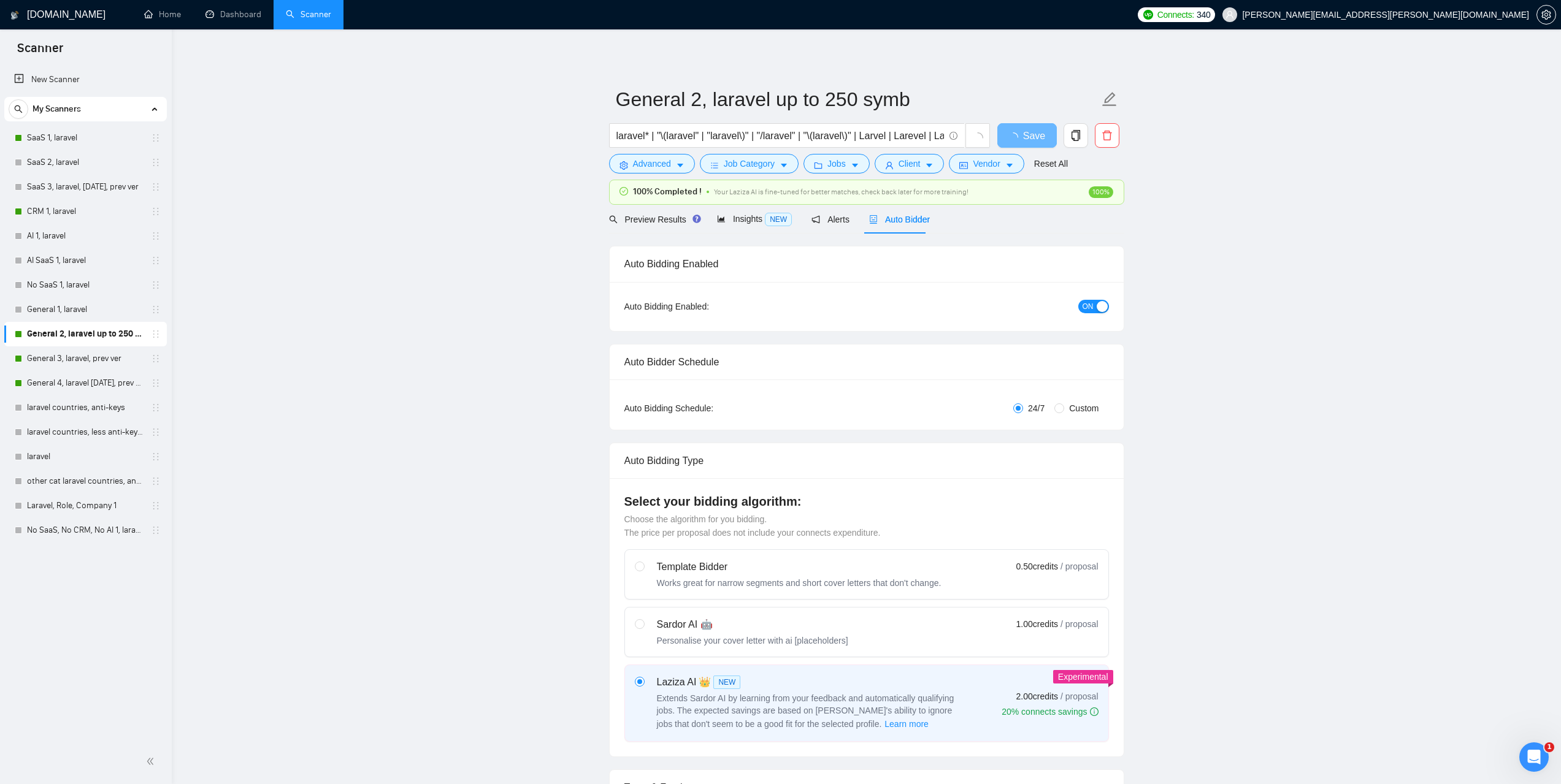
radio input "false"
radio input "true"
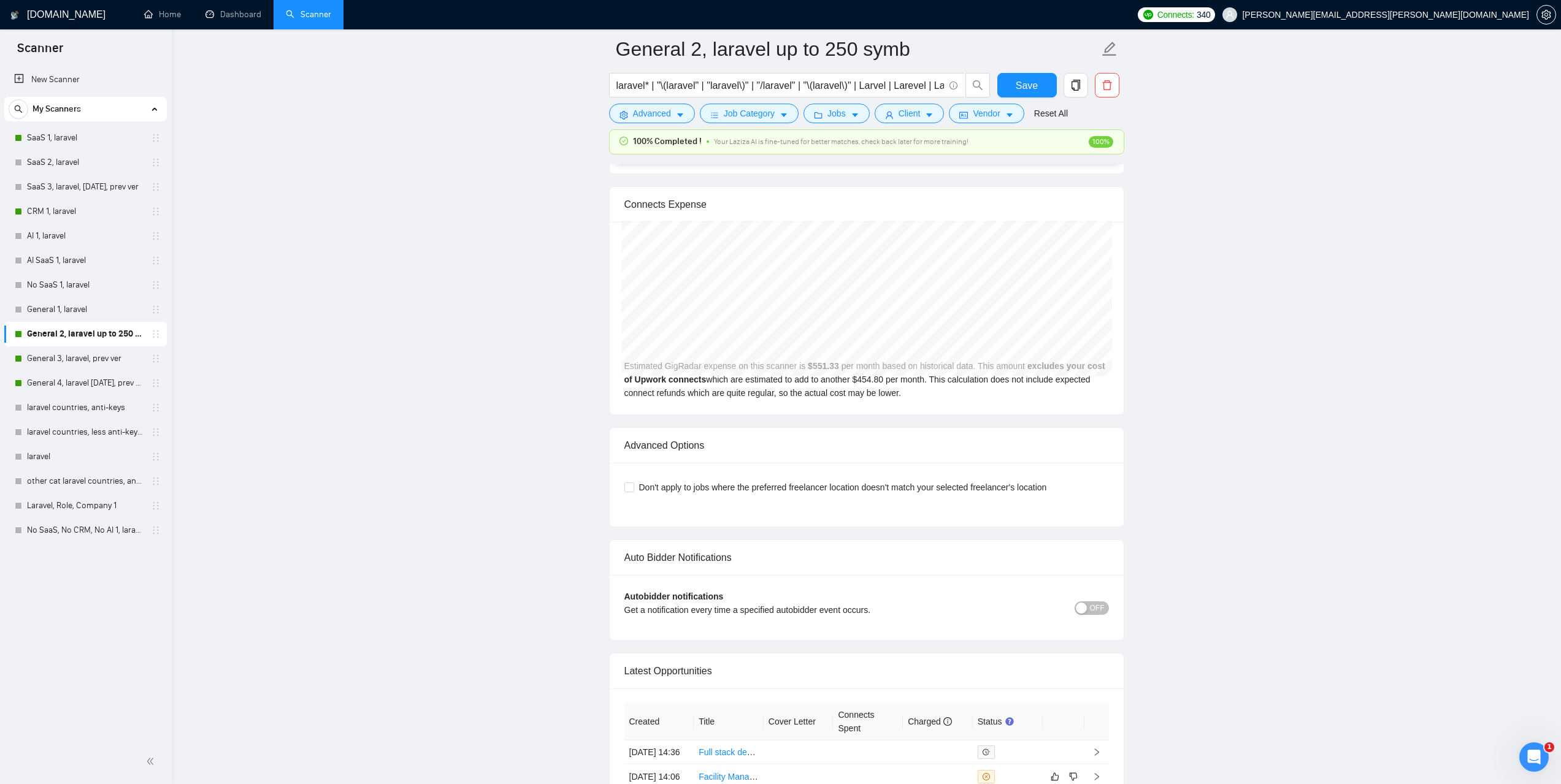
scroll to position [2821, 0]
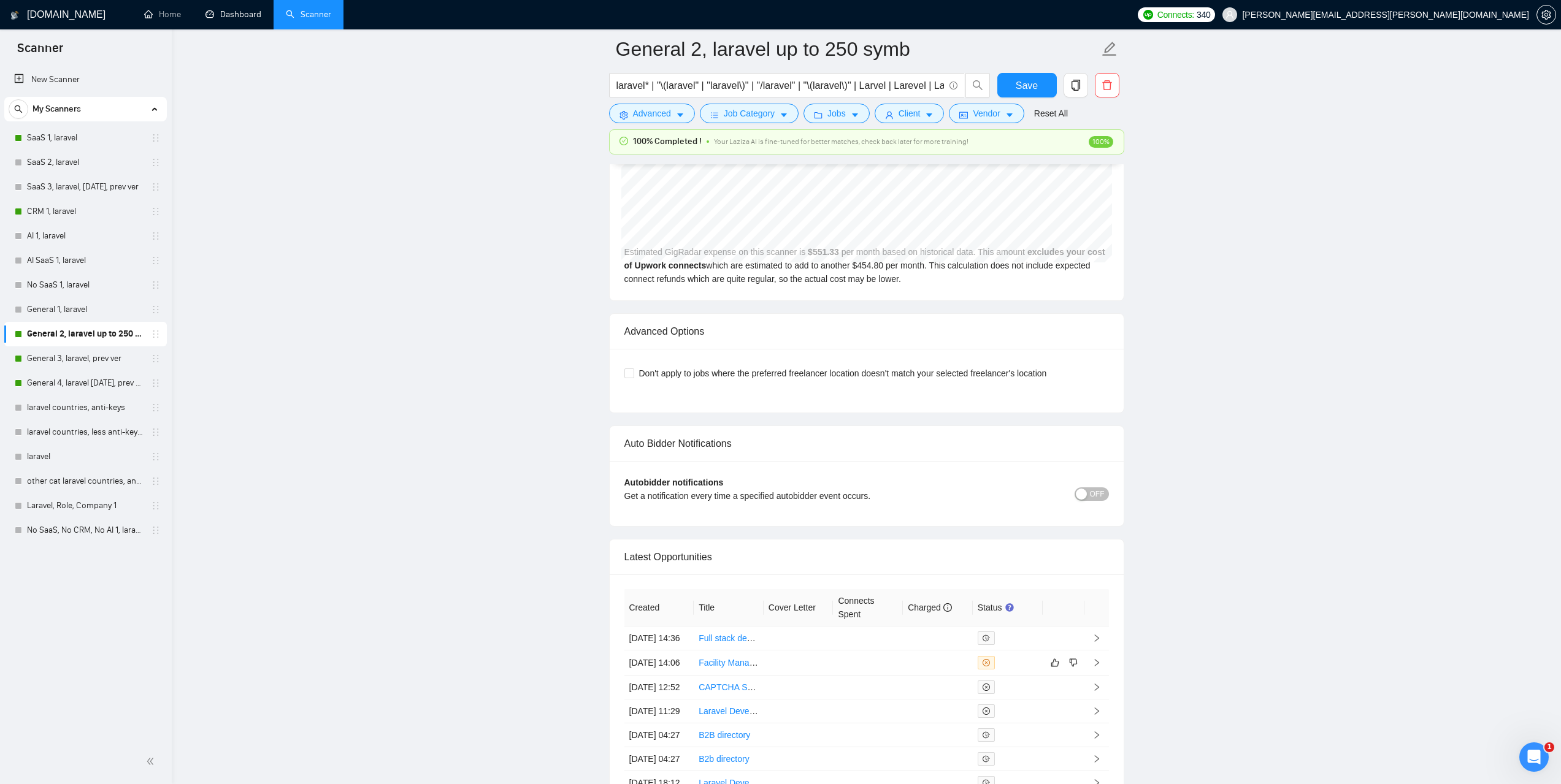
click at [209, 19] on link "Dashboard" at bounding box center [232, 14] width 55 height 11
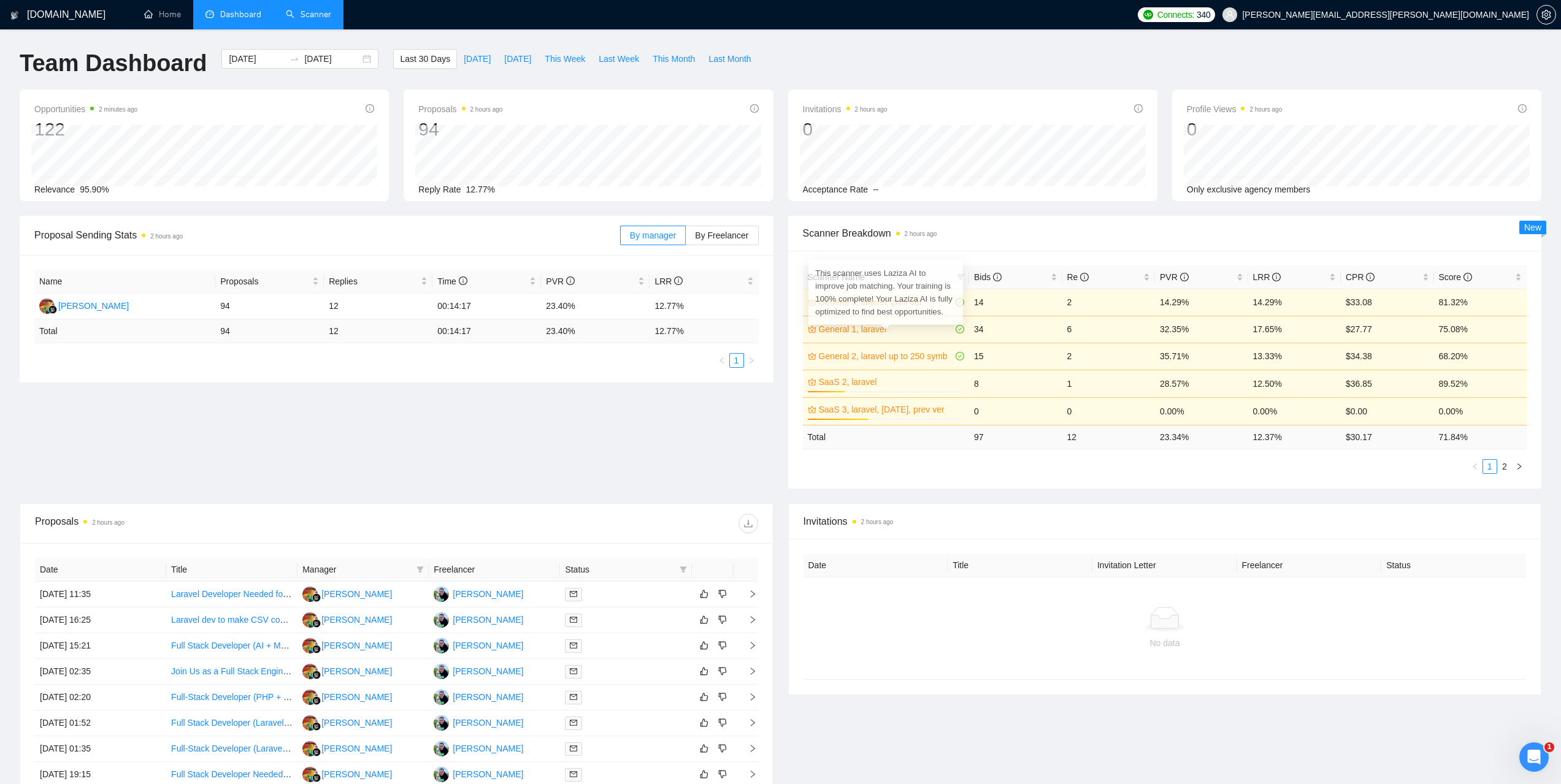
click at [851, 328] on link "General 1, laravel" at bounding box center [885, 329] width 135 height 13
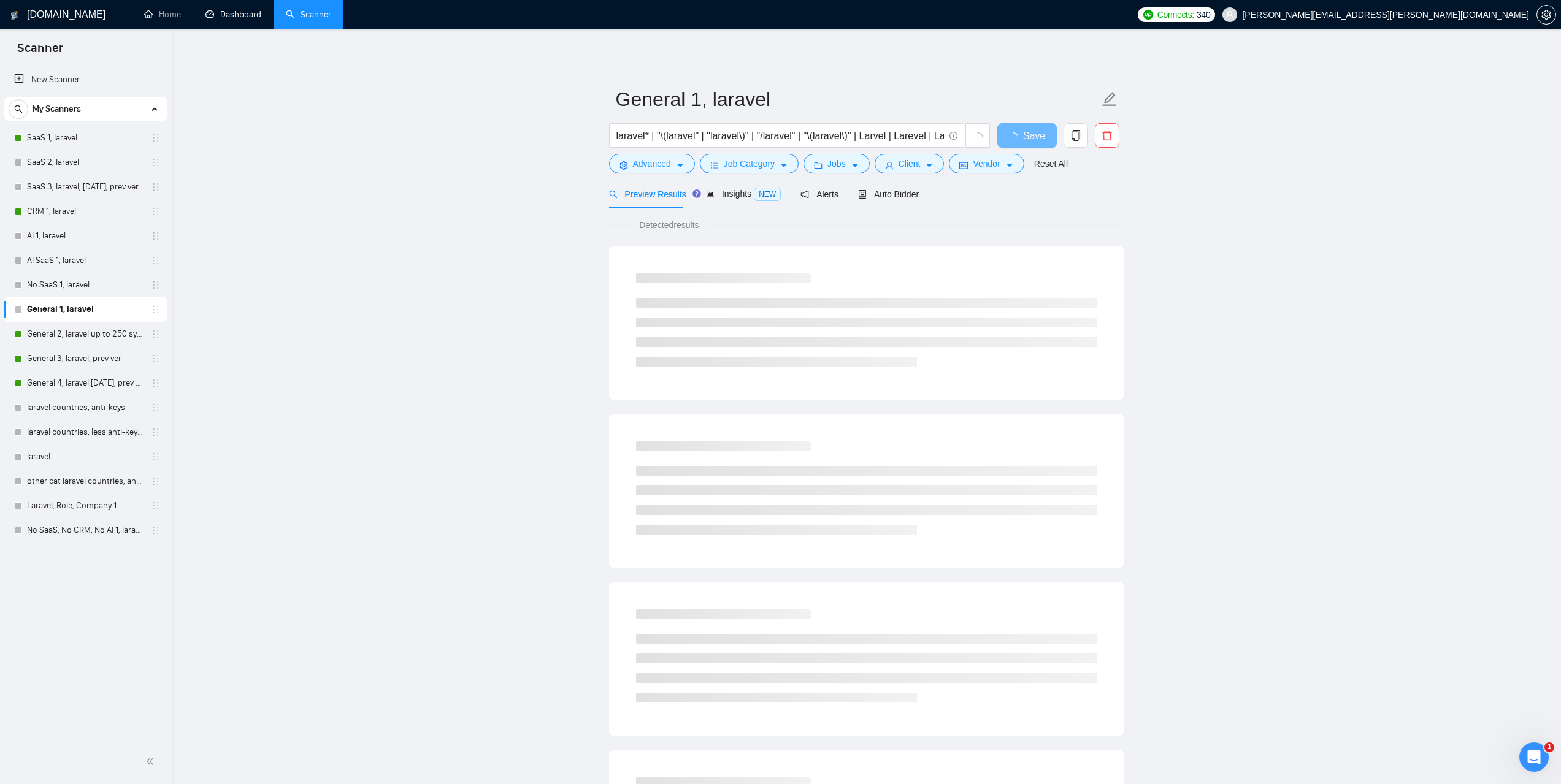
drag, startPoint x: 888, startPoint y: 201, endPoint x: 1195, endPoint y: 322, distance: 330.0
click at [887, 201] on div "Auto Bidder" at bounding box center [888, 194] width 61 height 29
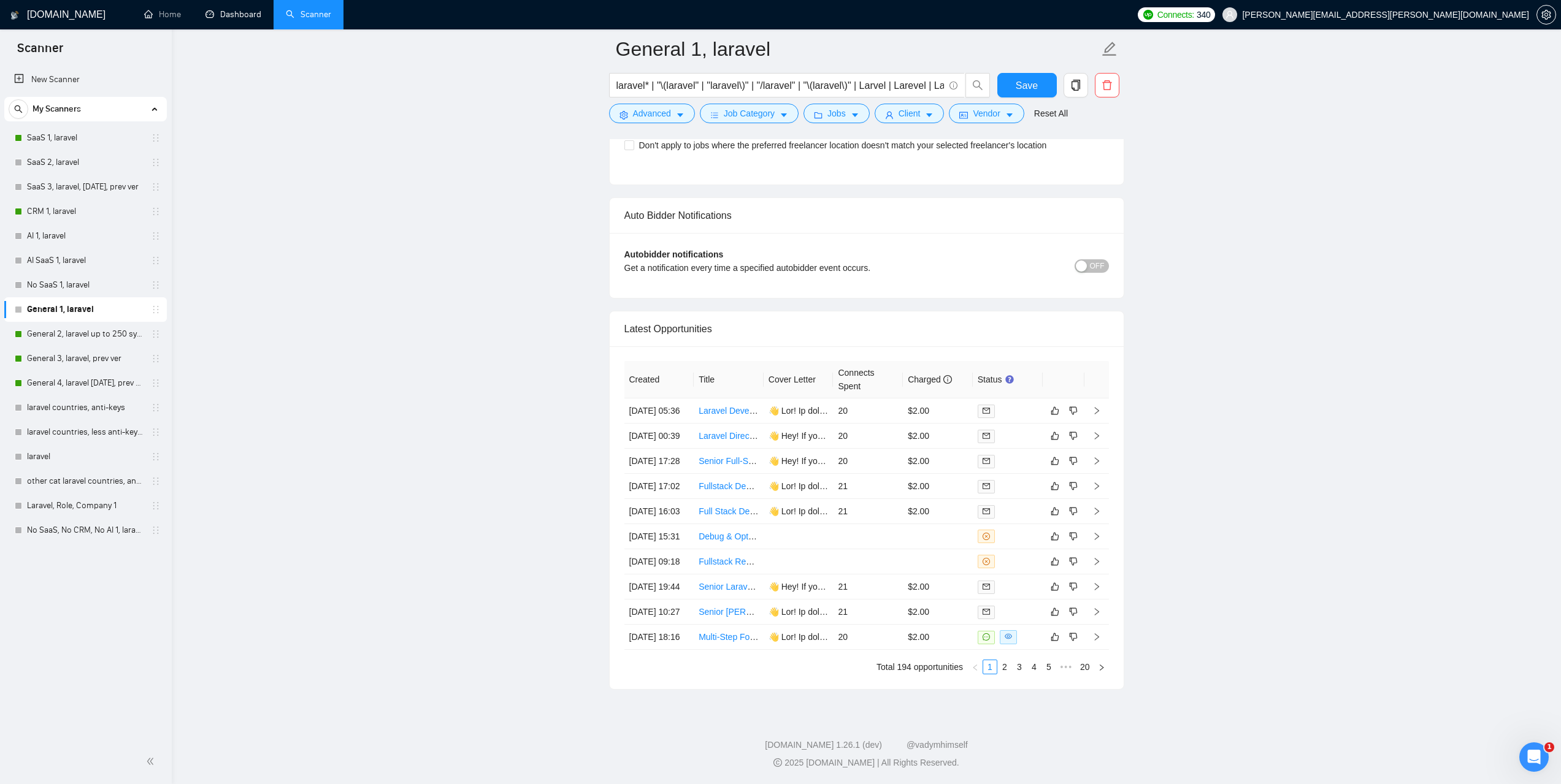
scroll to position [2919, 0]
click at [232, 19] on link "Dashboard" at bounding box center [232, 14] width 55 height 11
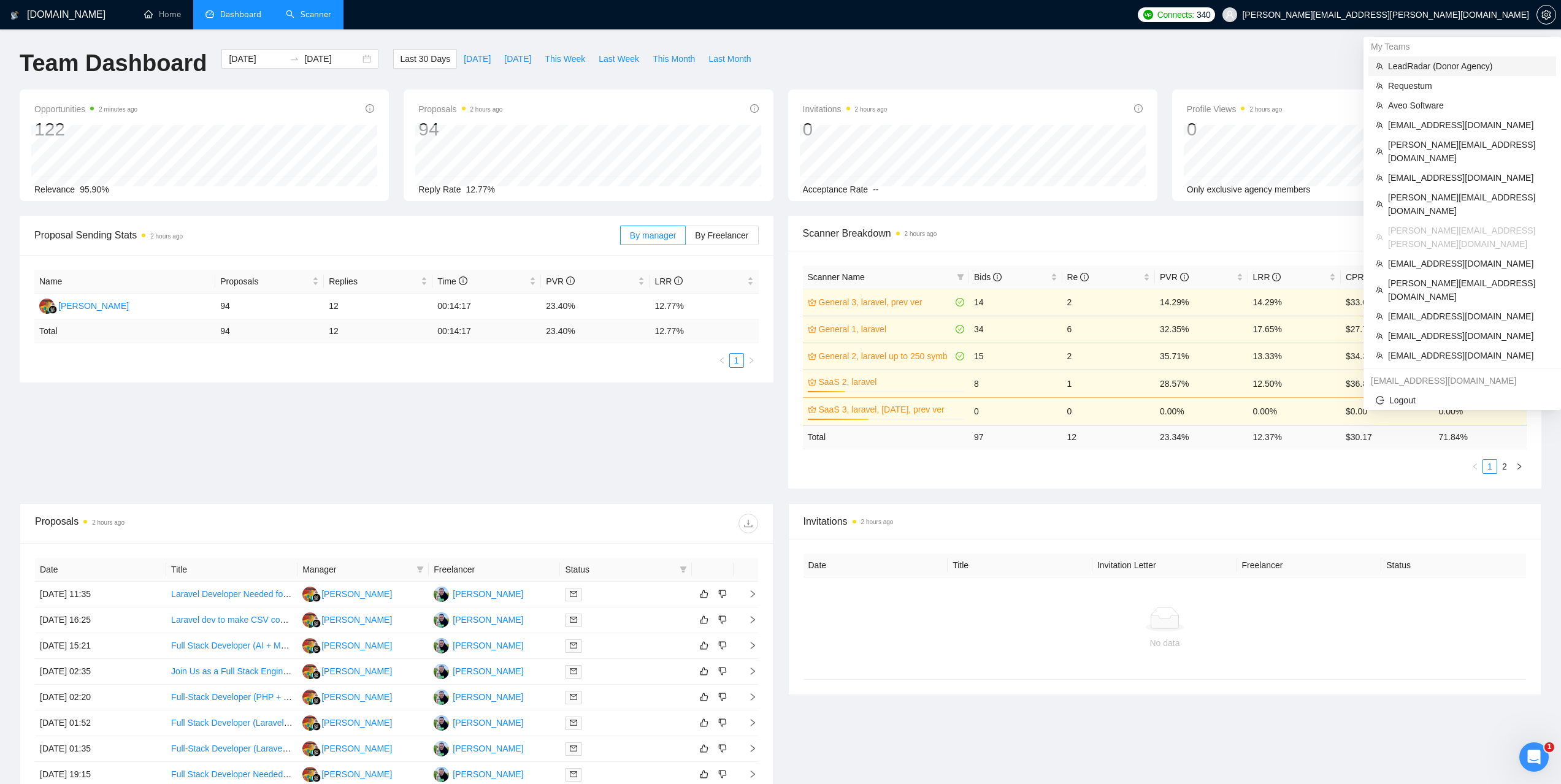
click at [1426, 68] on span "LeadRadar (Donor Agency)" at bounding box center [1468, 66] width 161 height 13
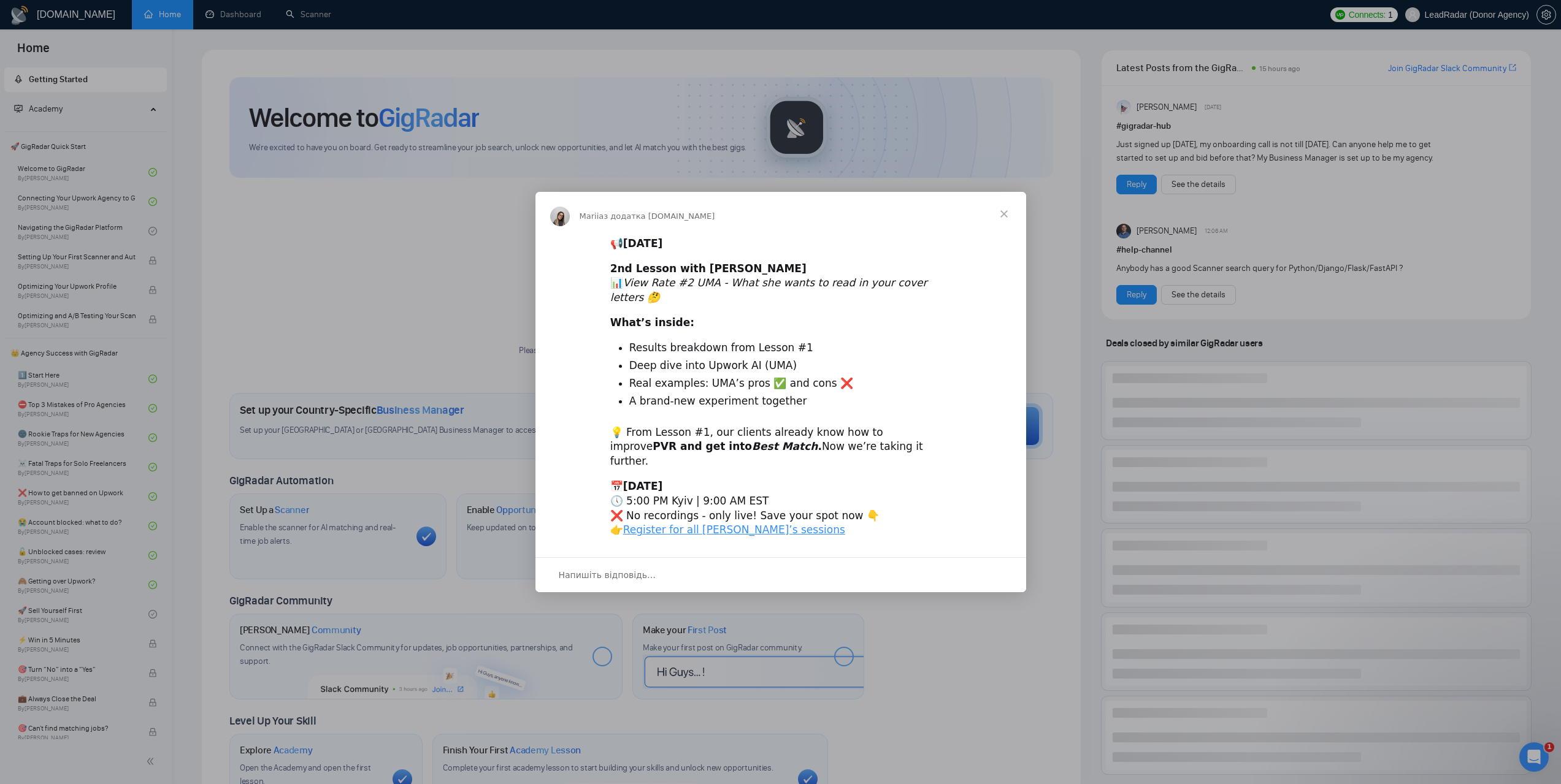
click at [1010, 228] on span "Закрити" at bounding box center [1004, 214] width 44 height 44
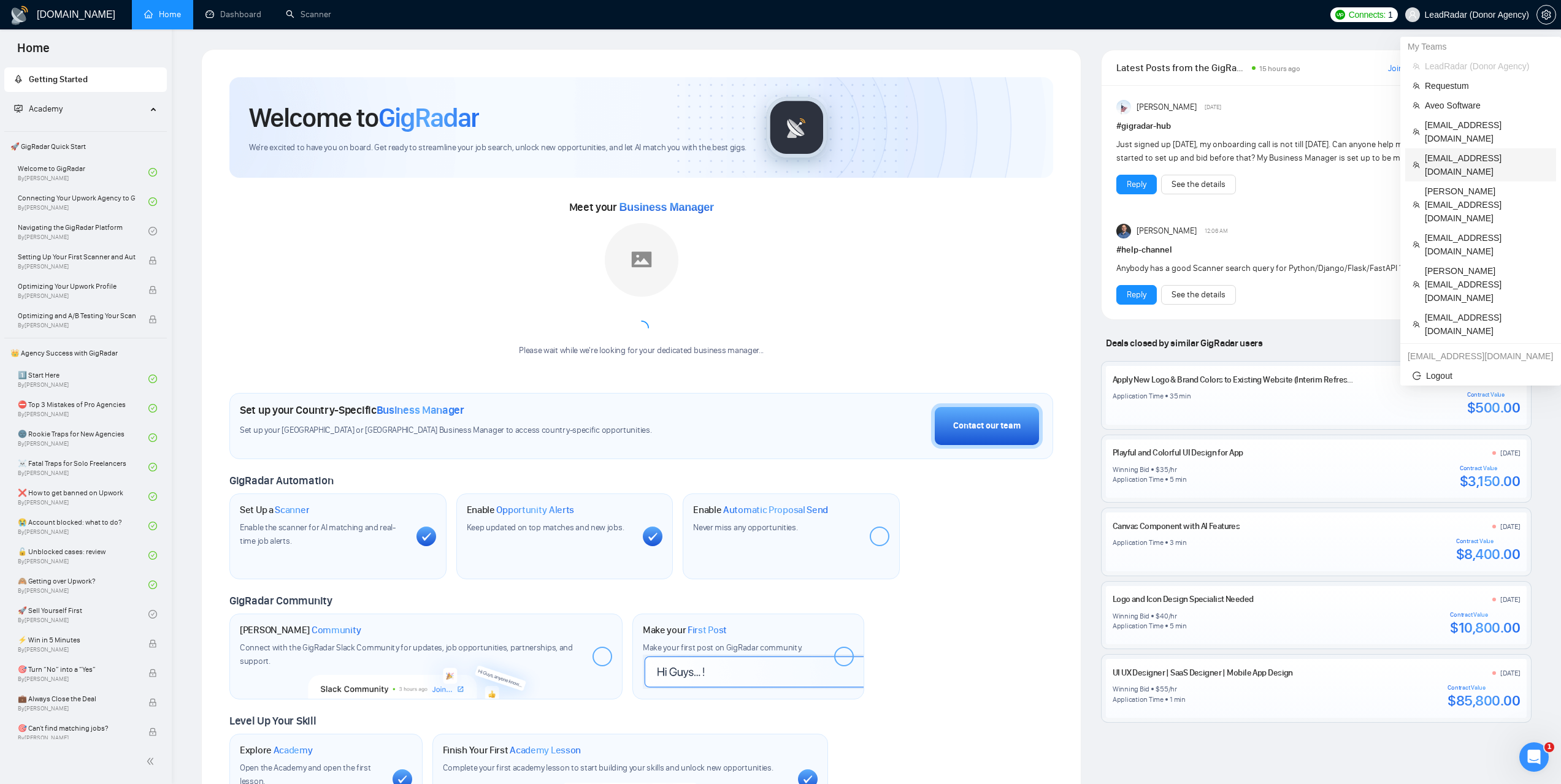
click at [1464, 151] on span "speak2mike@rocketmail.com" at bounding box center [1486, 165] width 124 height 27
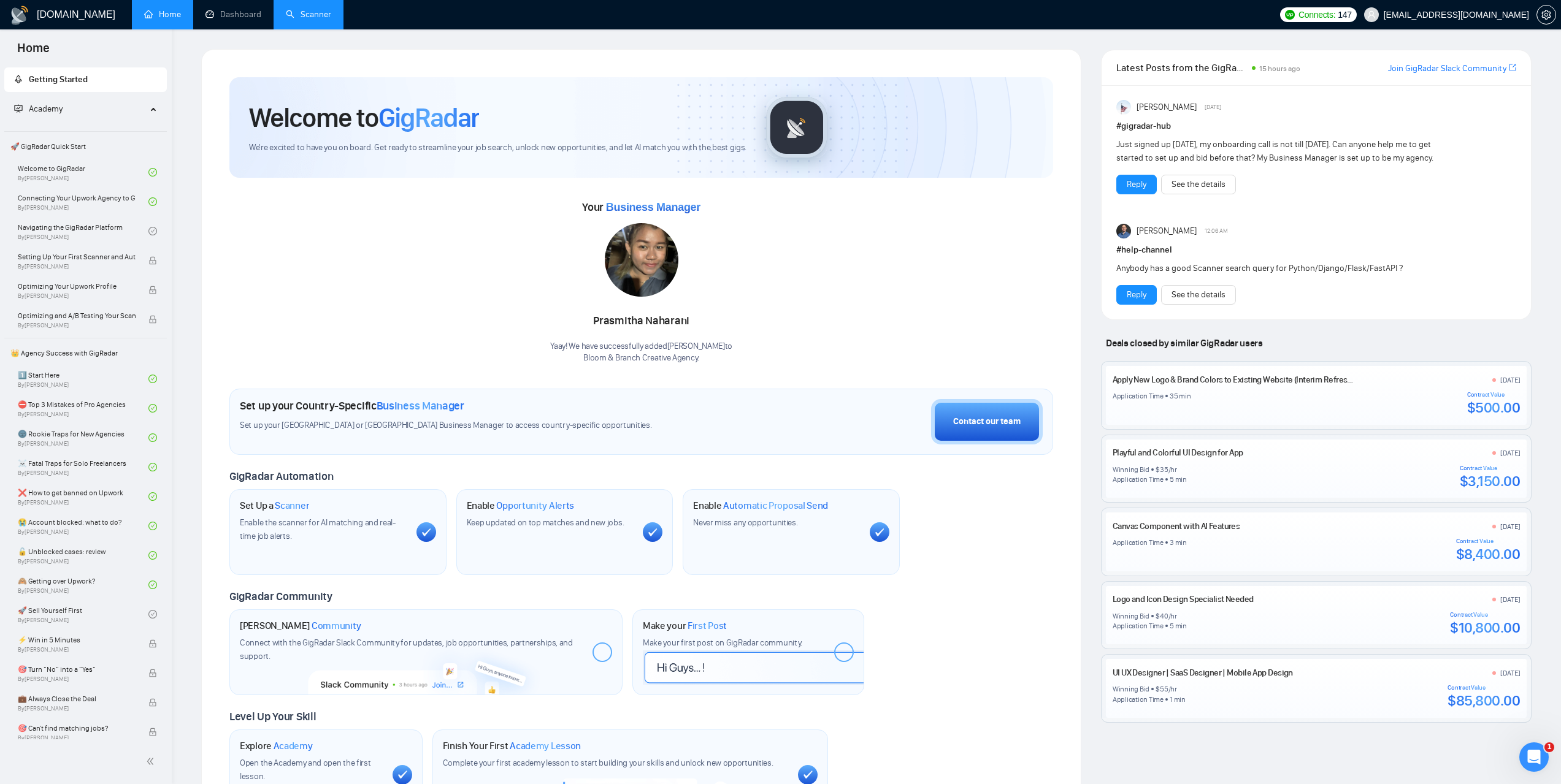
click at [315, 19] on link "Scanner" at bounding box center [309, 14] width 46 height 11
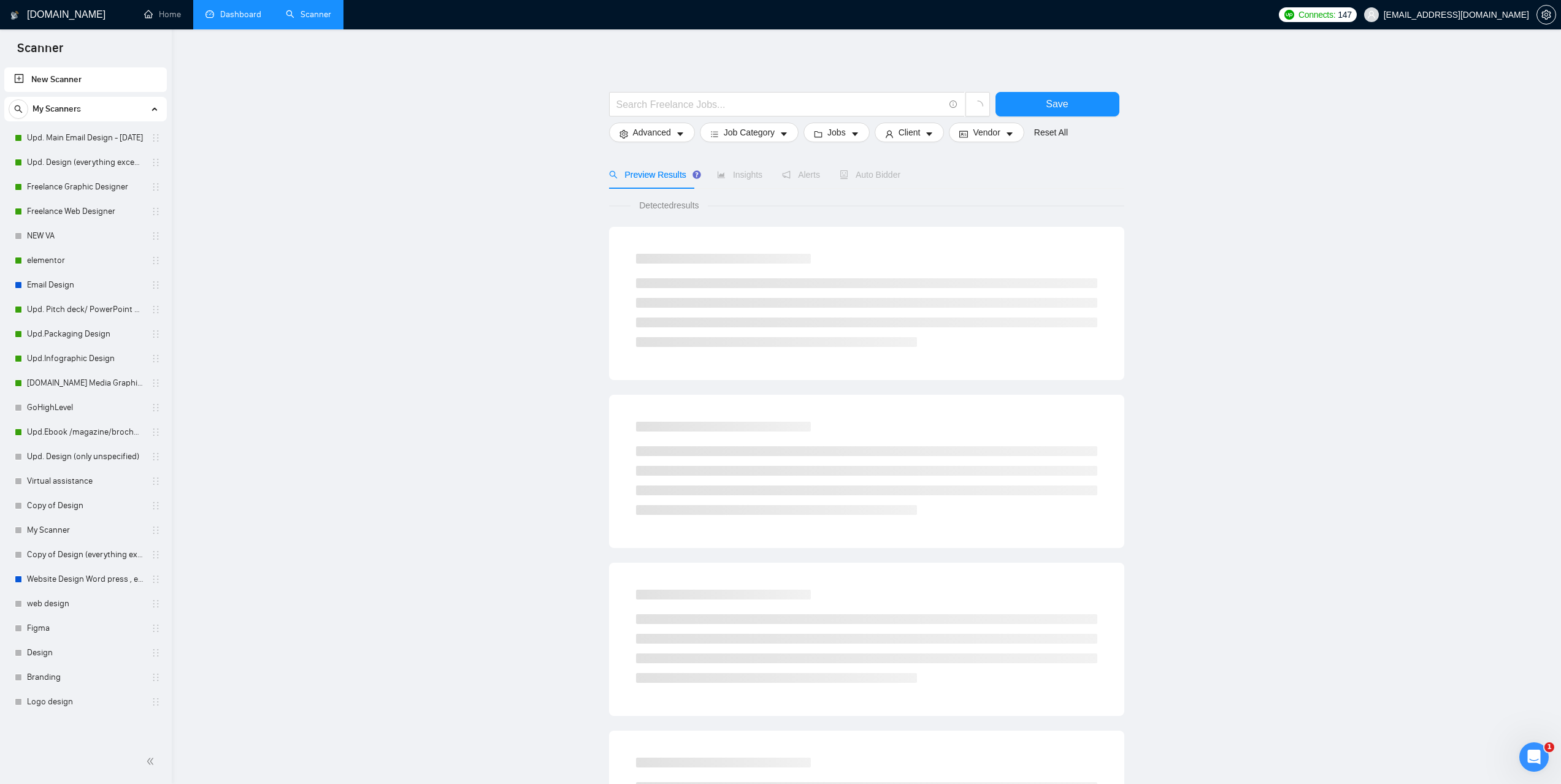
click at [215, 19] on link "Dashboard" at bounding box center [232, 14] width 55 height 11
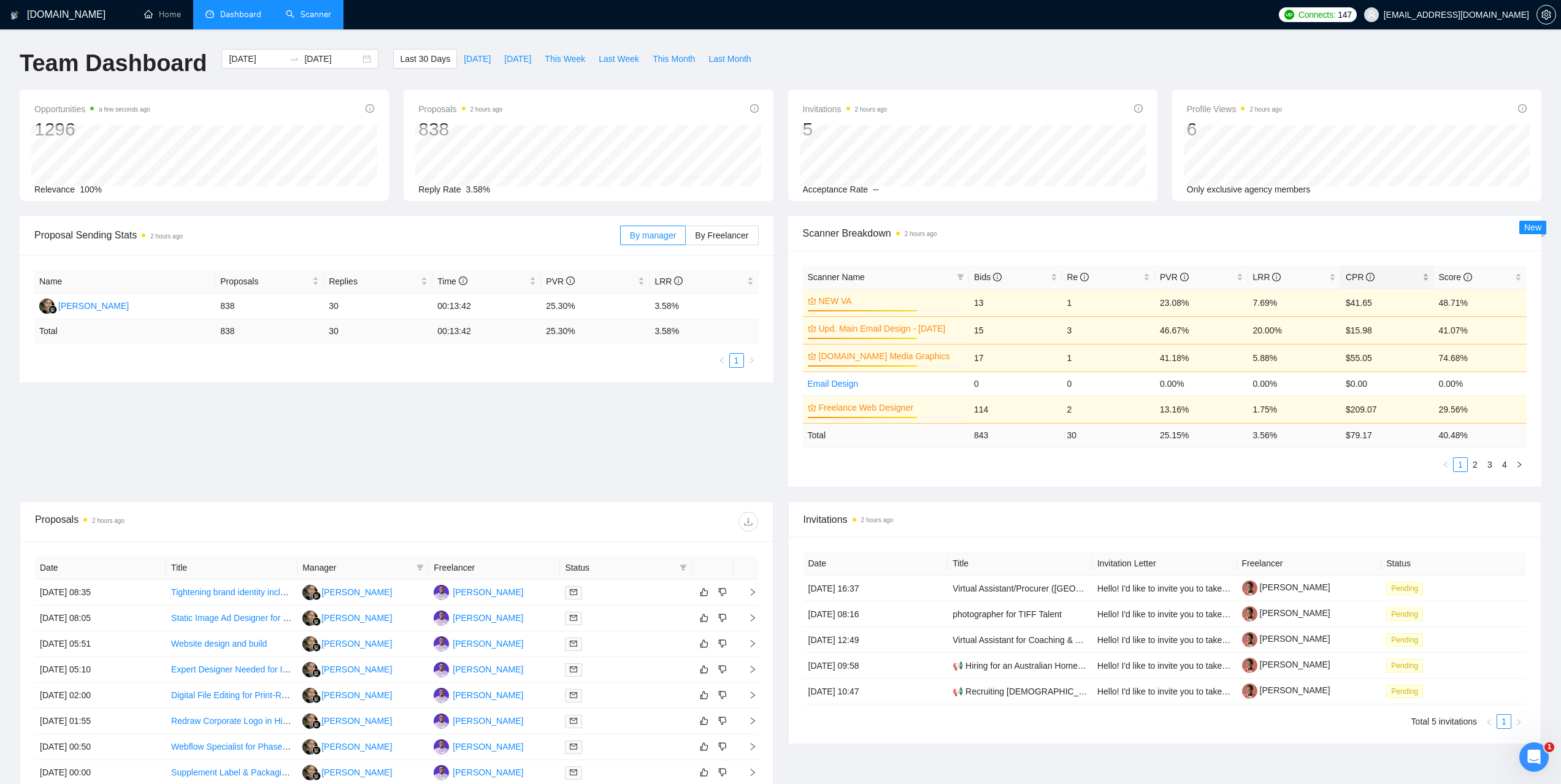
click at [1355, 275] on span "CPR" at bounding box center [1359, 276] width 29 height 10
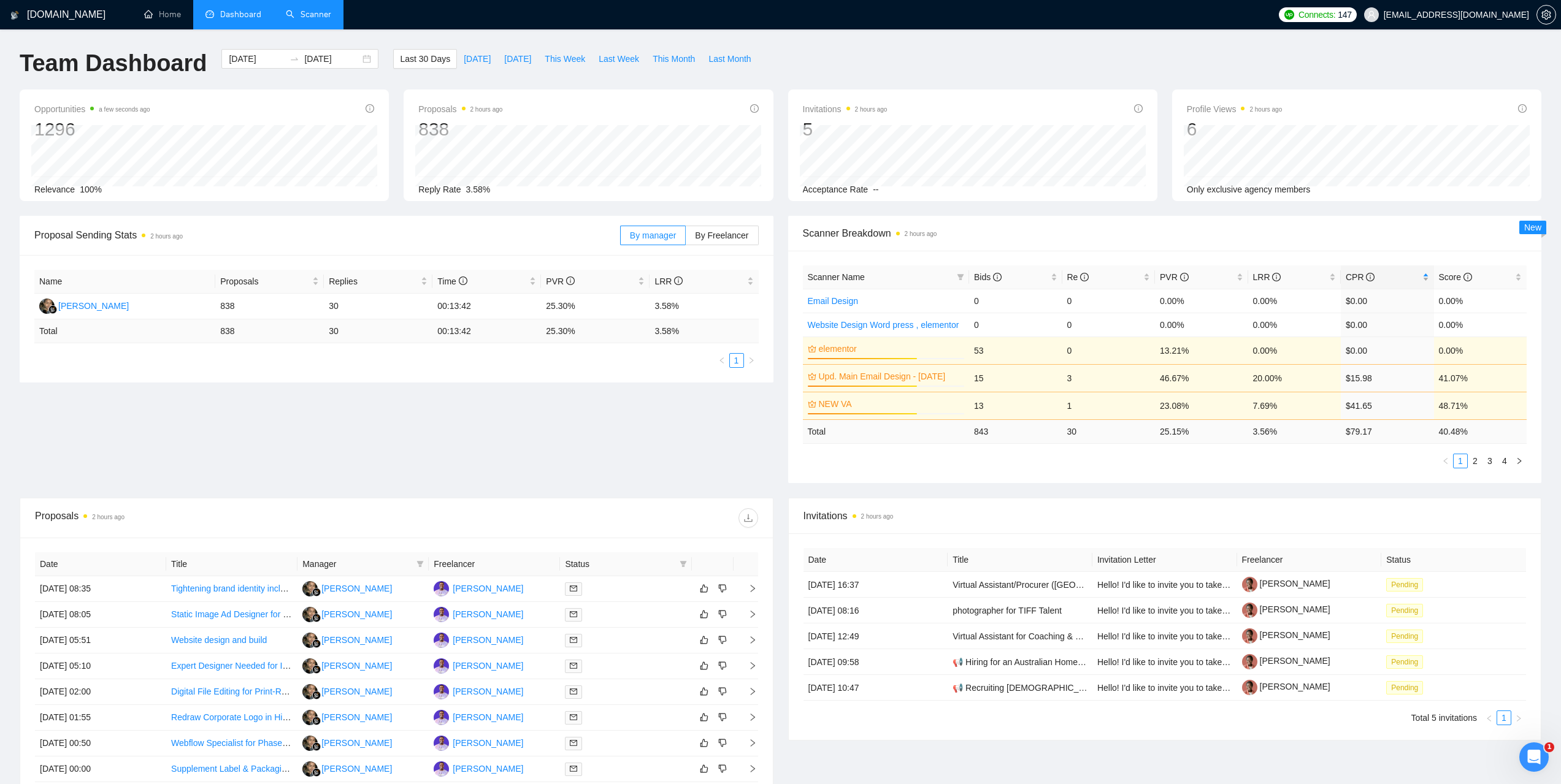
click at [1355, 275] on span "CPR" at bounding box center [1359, 276] width 29 height 10
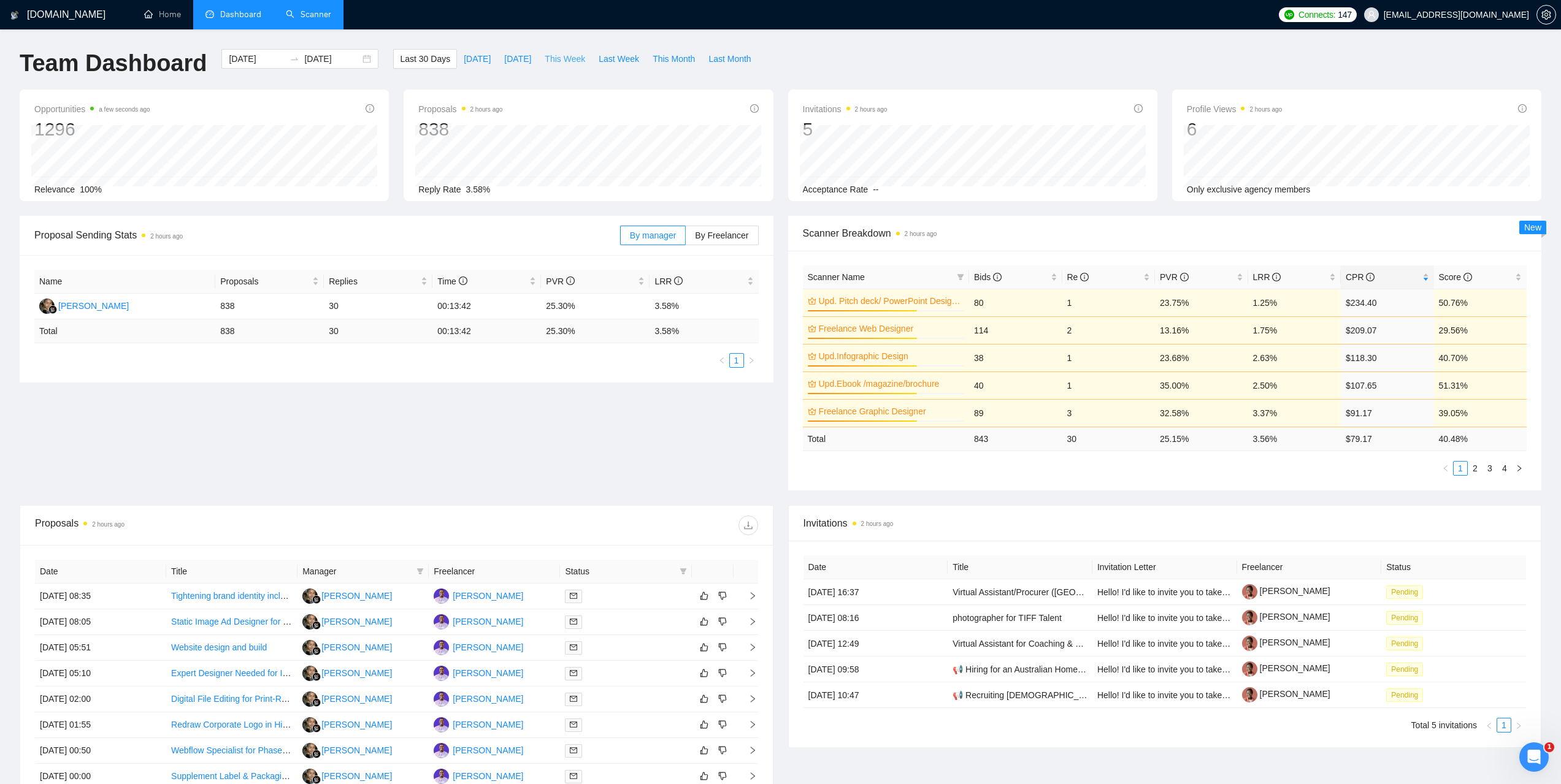
click at [561, 61] on span "This Week" at bounding box center [565, 58] width 40 height 13
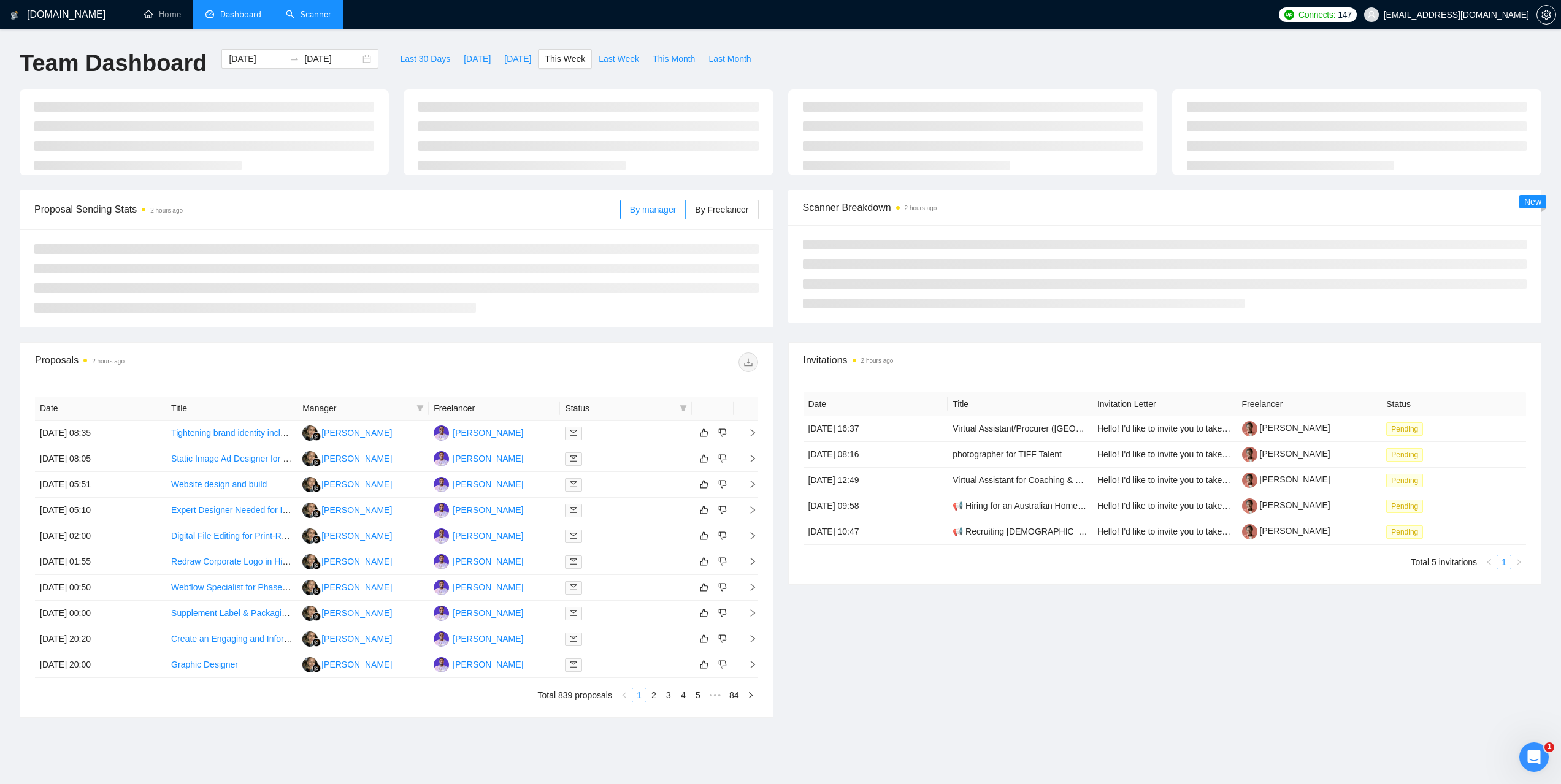
type input "2025-09-15"
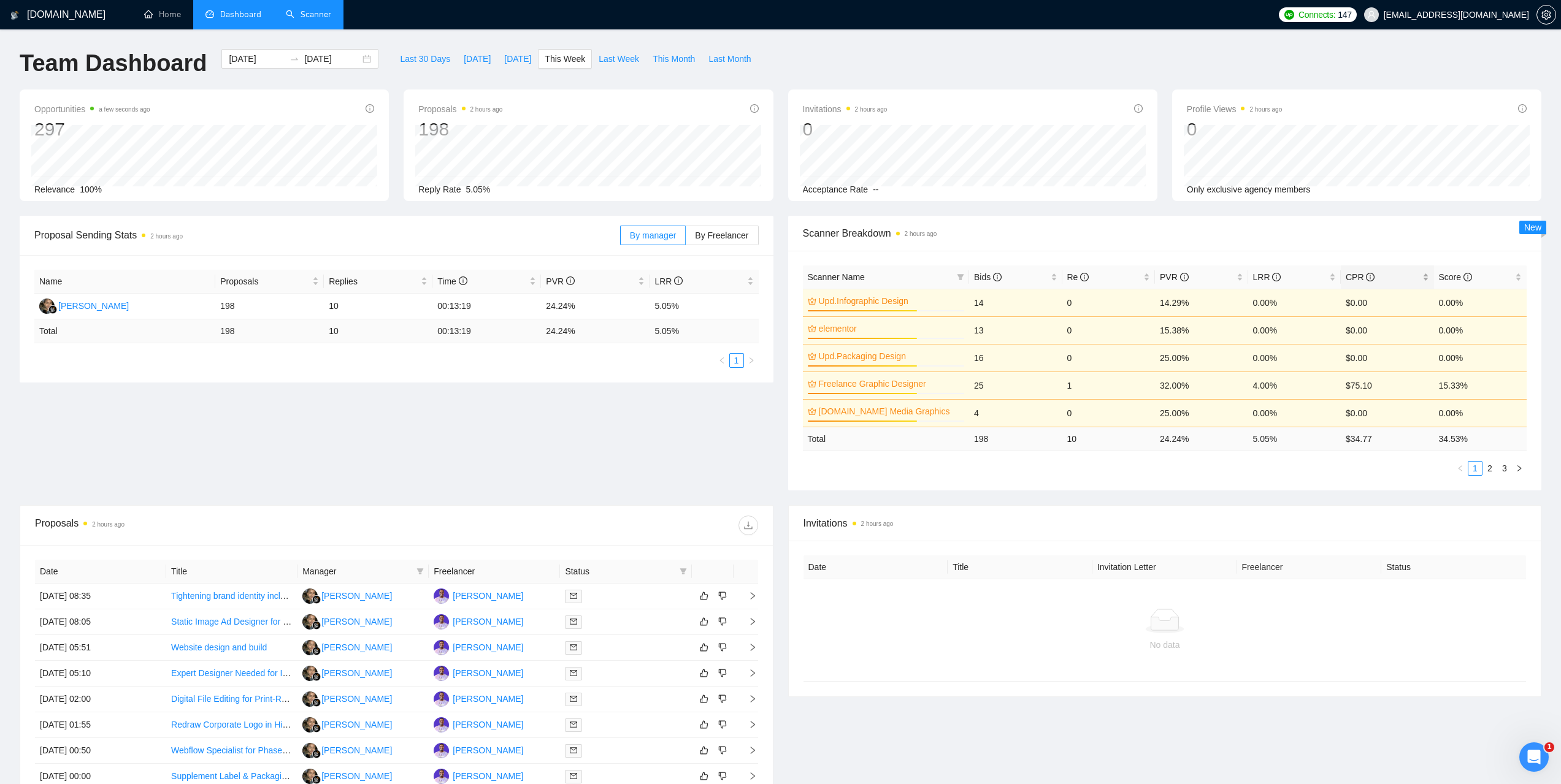
click at [1352, 278] on span "CPR" at bounding box center [1359, 276] width 29 height 10
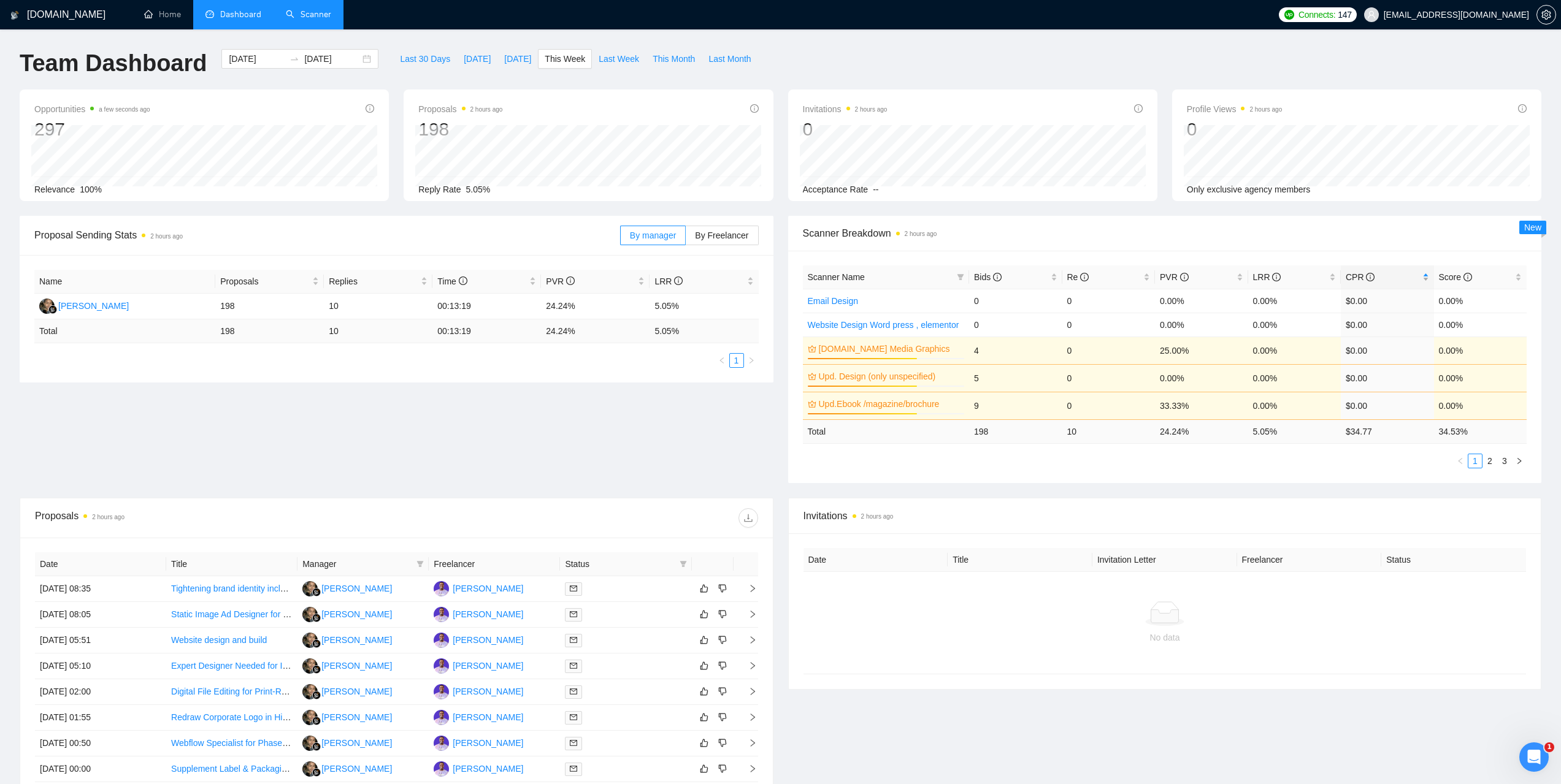
click at [1352, 275] on span "CPR" at bounding box center [1359, 276] width 29 height 10
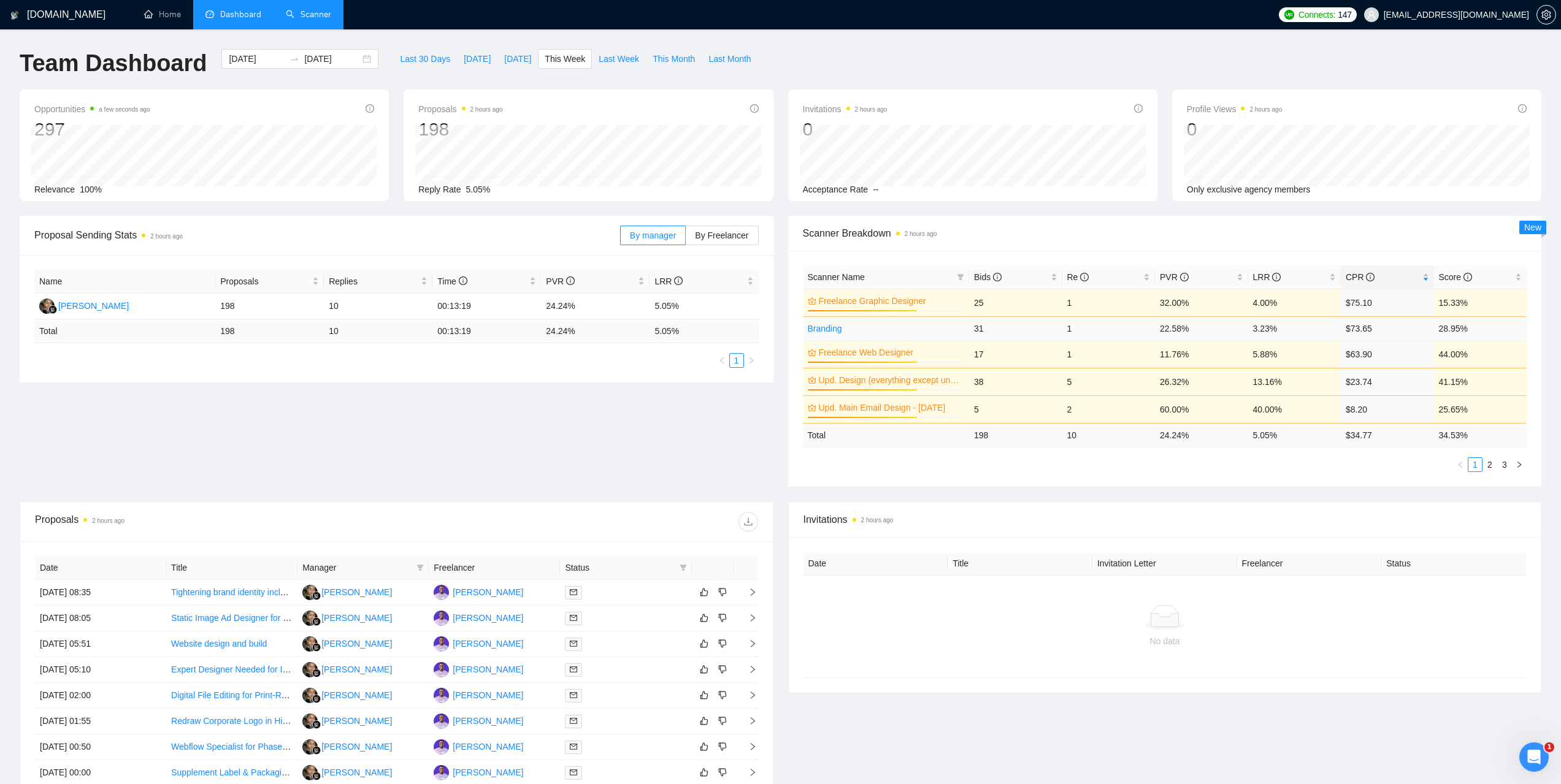
click at [830, 326] on link "Branding" at bounding box center [824, 328] width 34 height 10
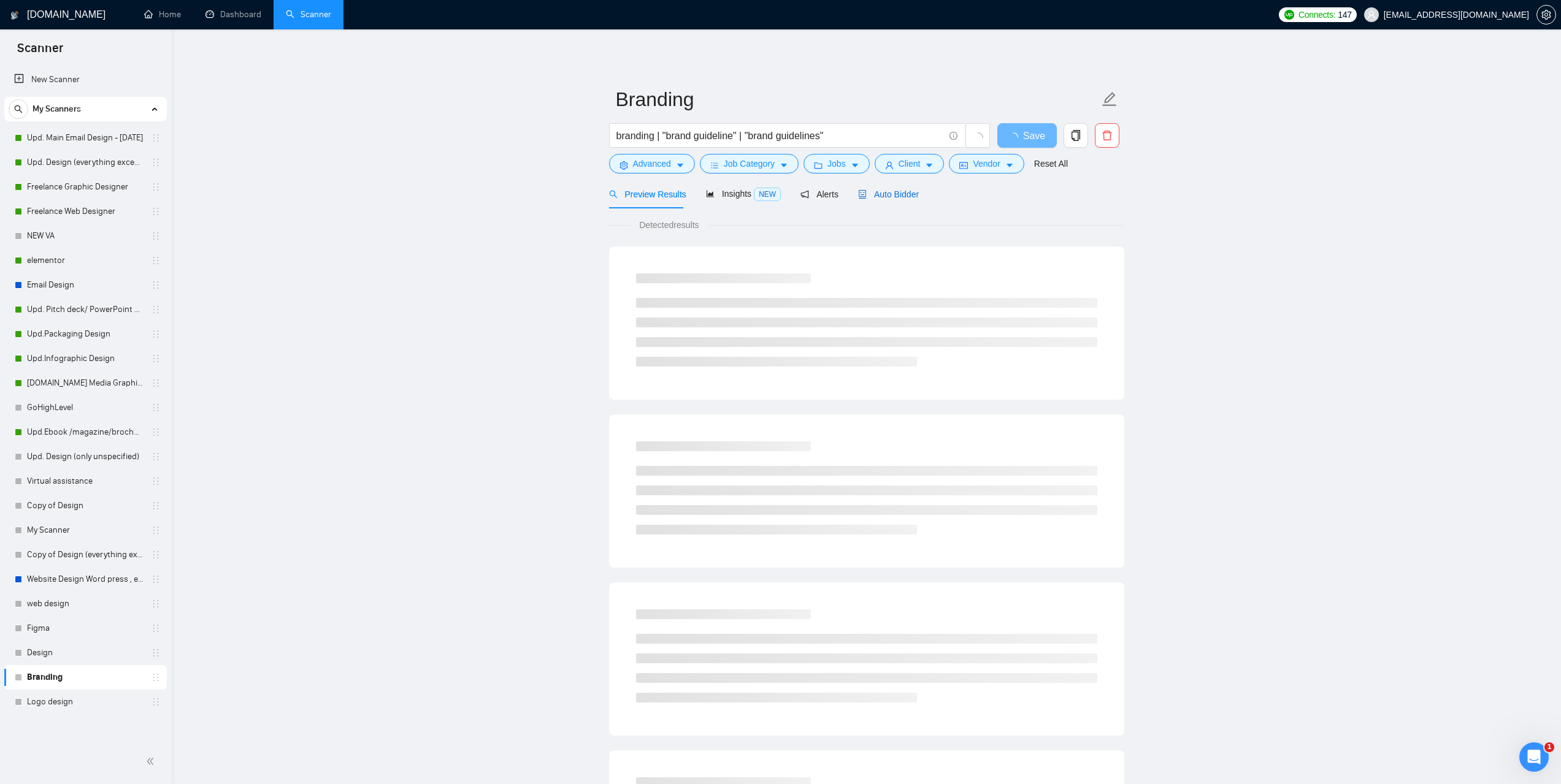
click at [890, 194] on span "Auto Bidder" at bounding box center [888, 194] width 61 height 10
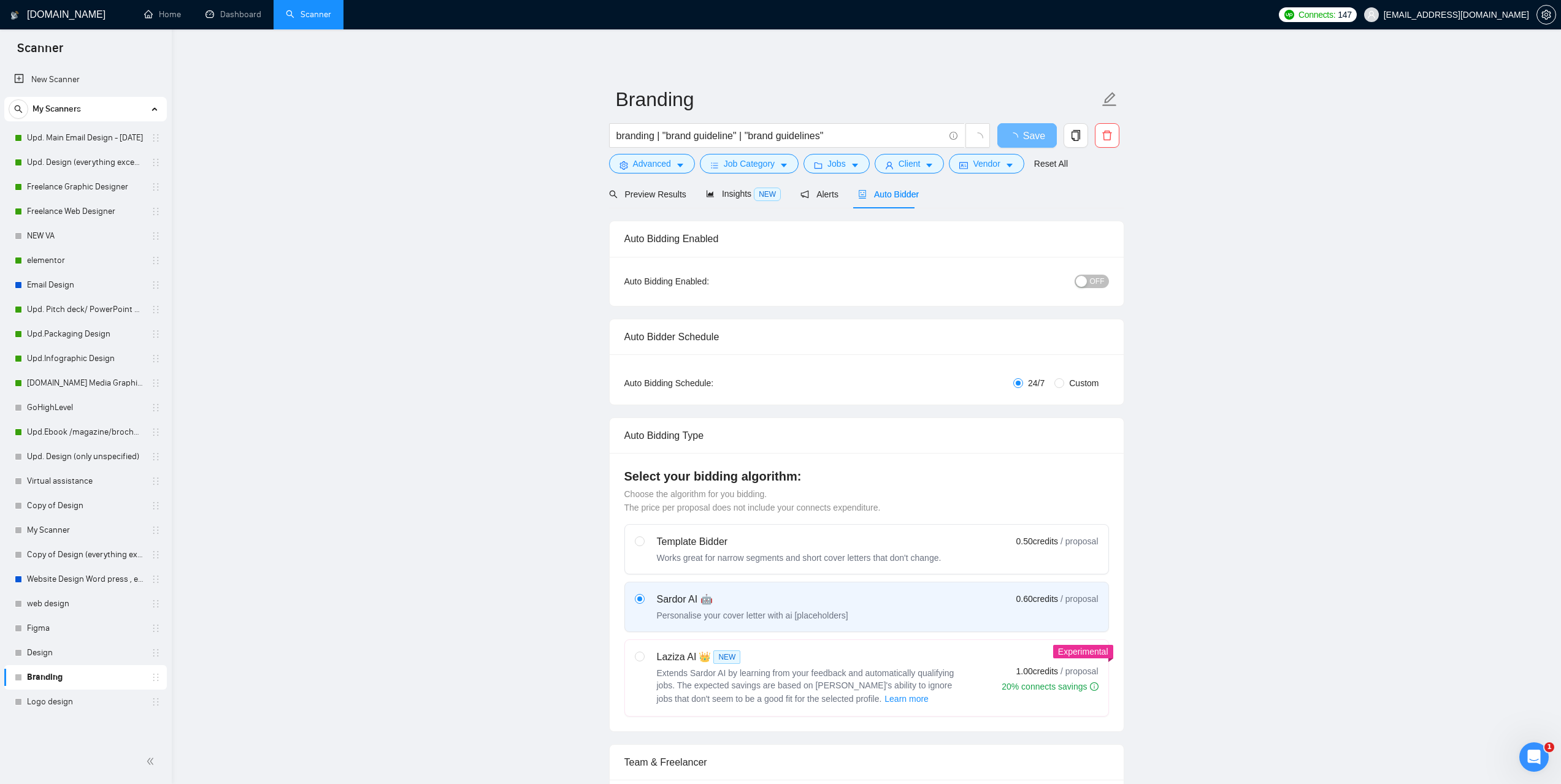
checkbox input "true"
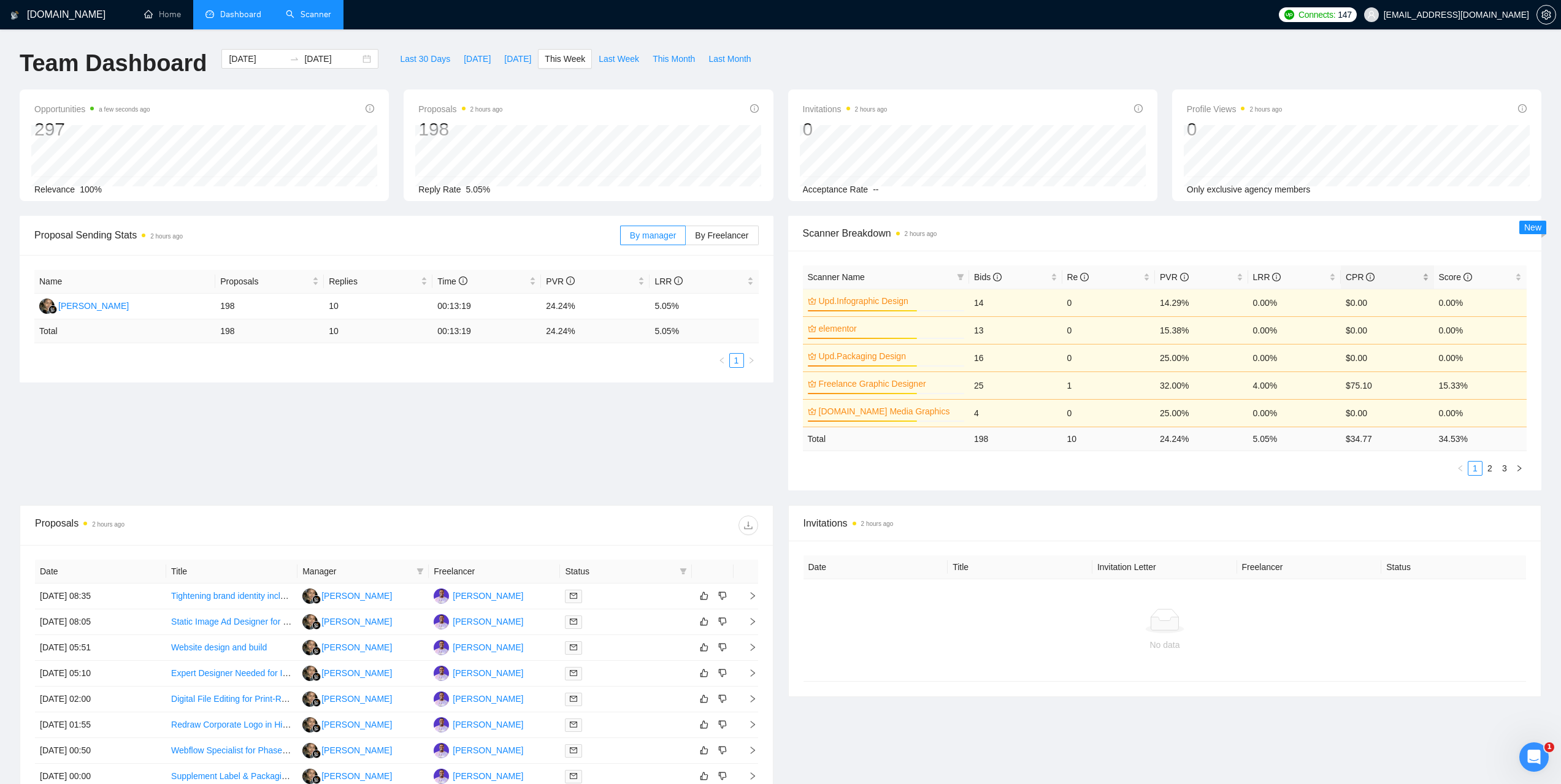
click at [1352, 274] on span "CPR" at bounding box center [1359, 276] width 29 height 10
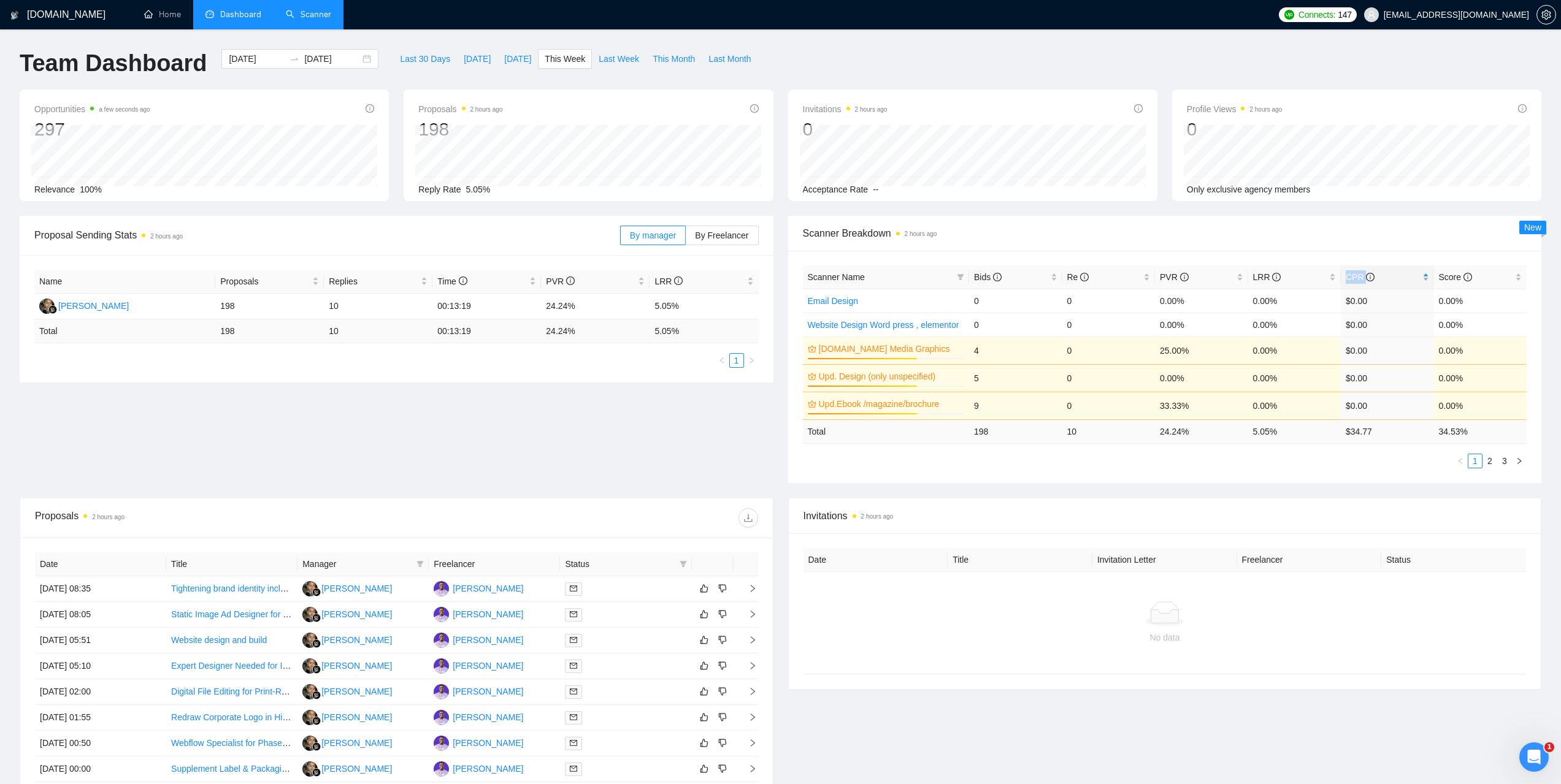
click at [1352, 274] on span "CPR" at bounding box center [1359, 276] width 29 height 10
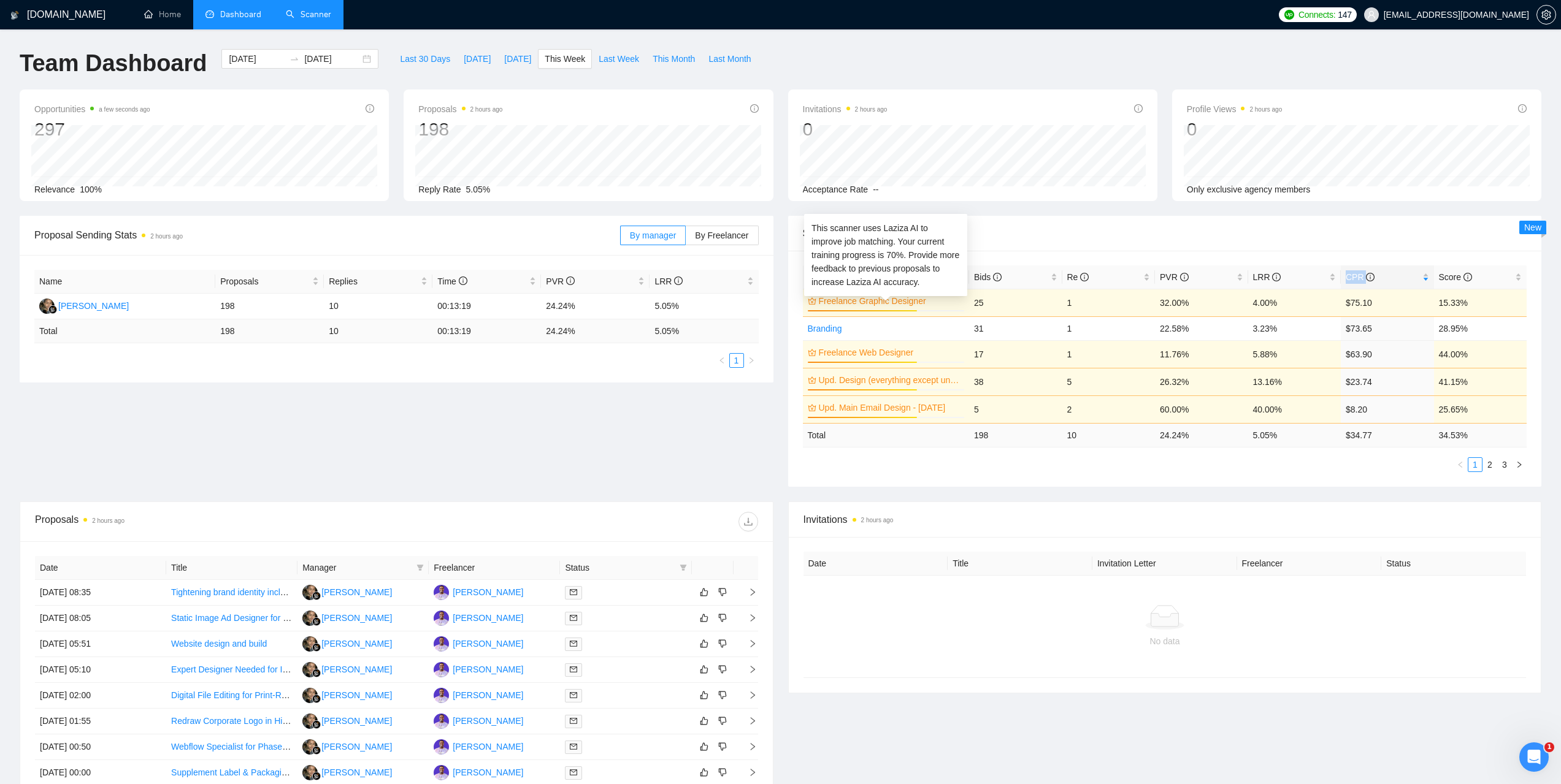
click at [908, 301] on link "Freelance Graphic Designer" at bounding box center [890, 301] width 143 height 13
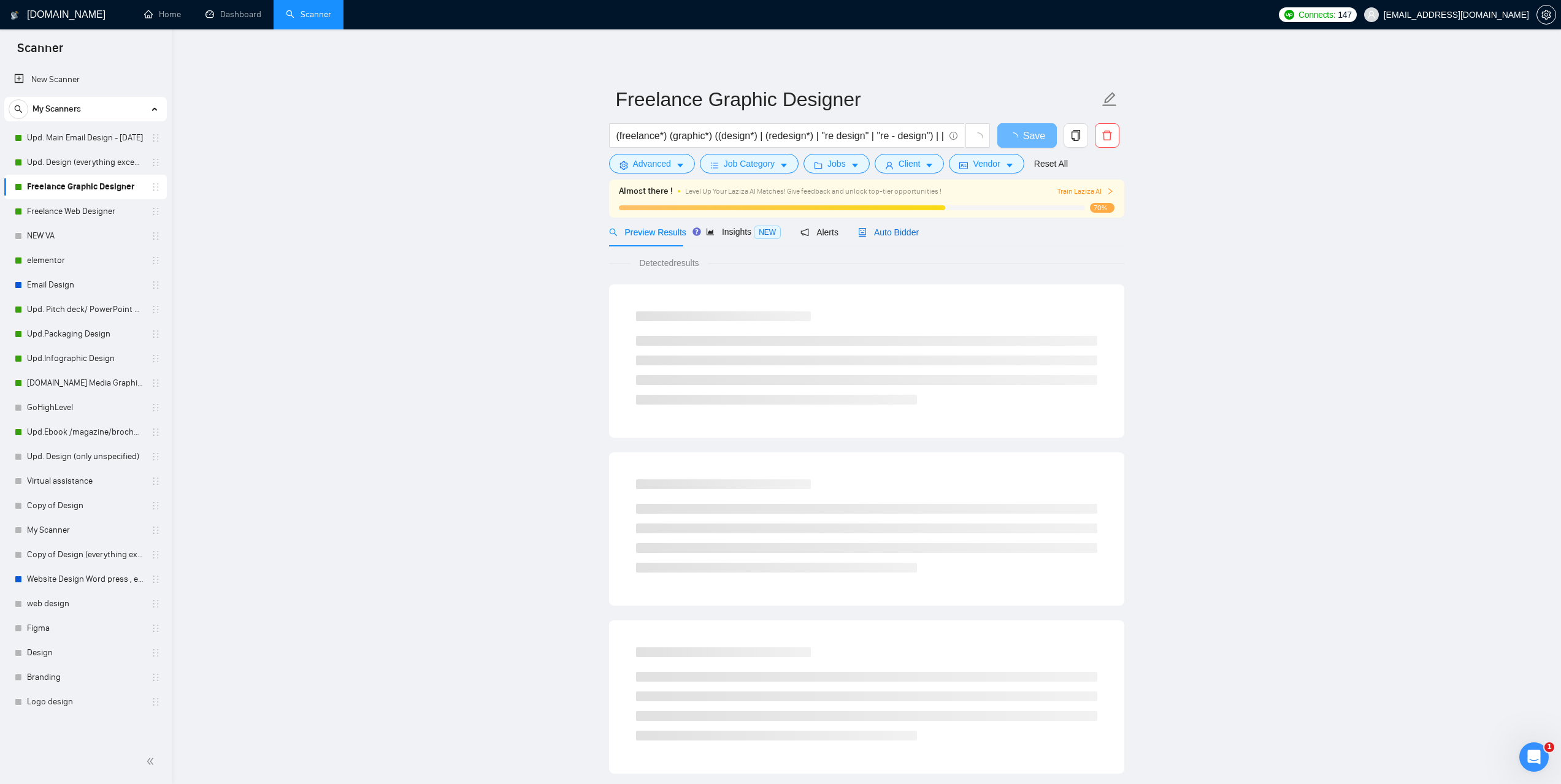
click at [893, 238] on div "Auto Bidder" at bounding box center [888, 231] width 61 height 13
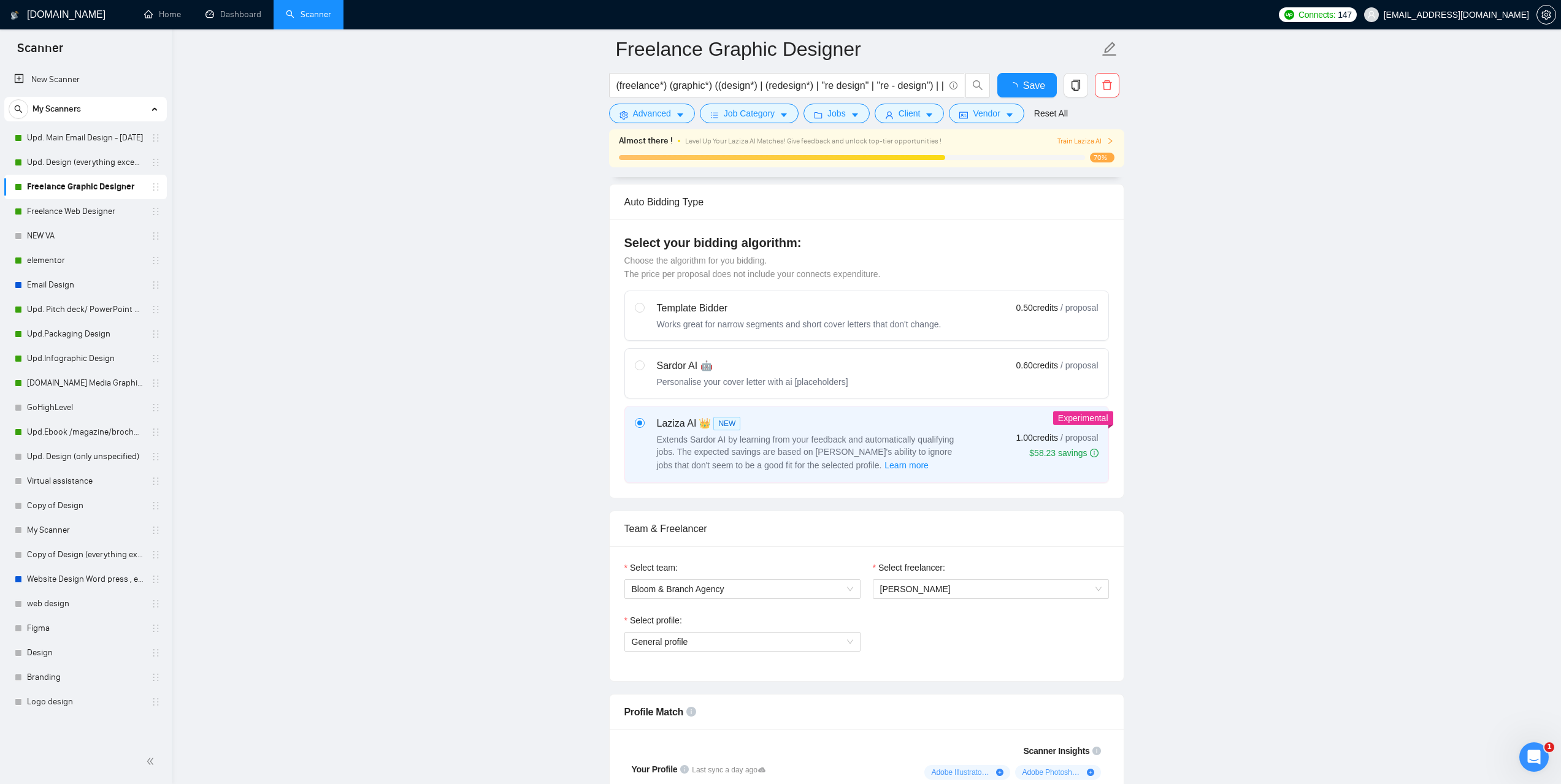
scroll to position [491, 0]
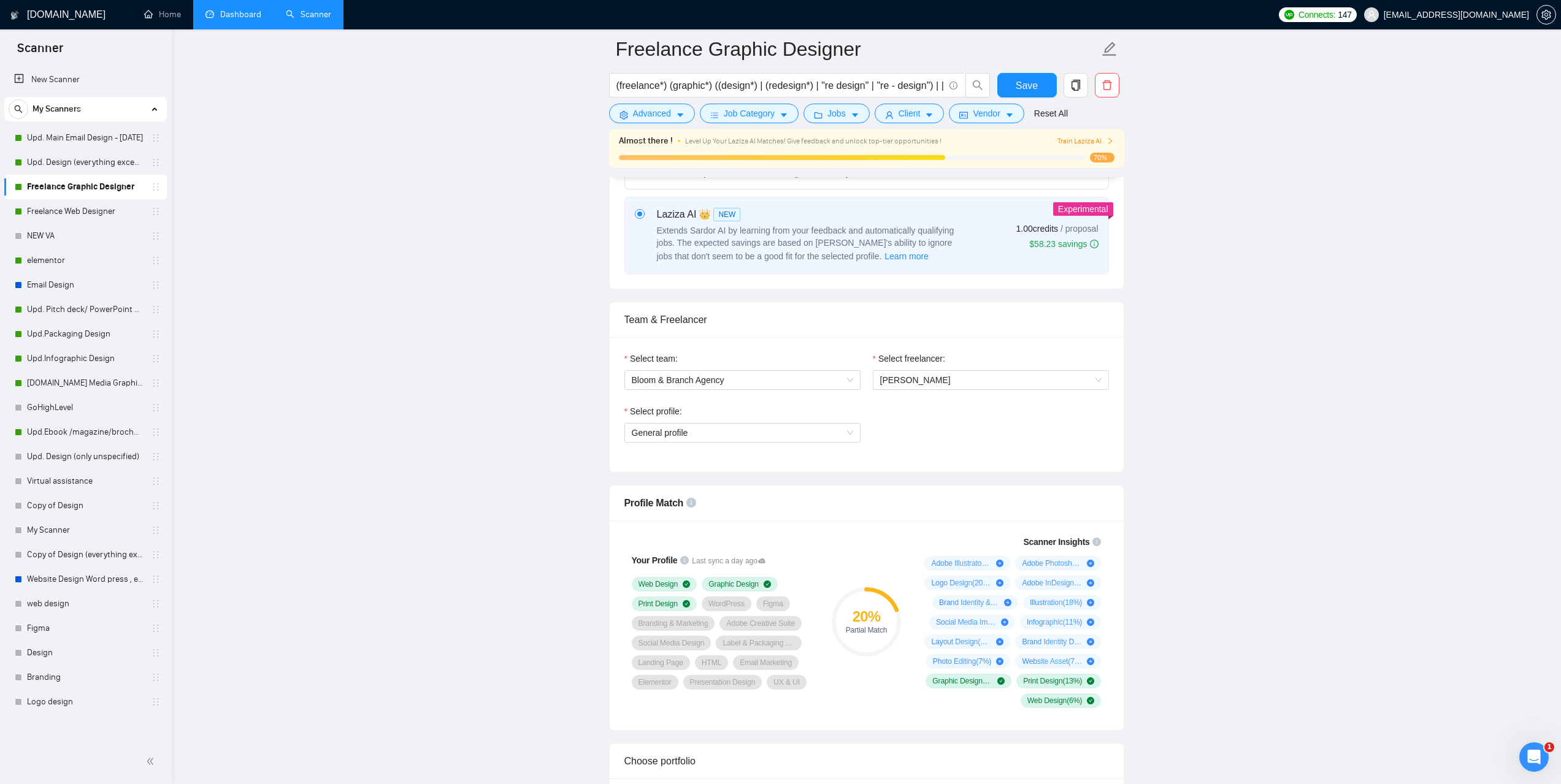
click at [231, 12] on link "Dashboard" at bounding box center [232, 14] width 55 height 11
